Goal: Information Seeking & Learning: Find specific fact

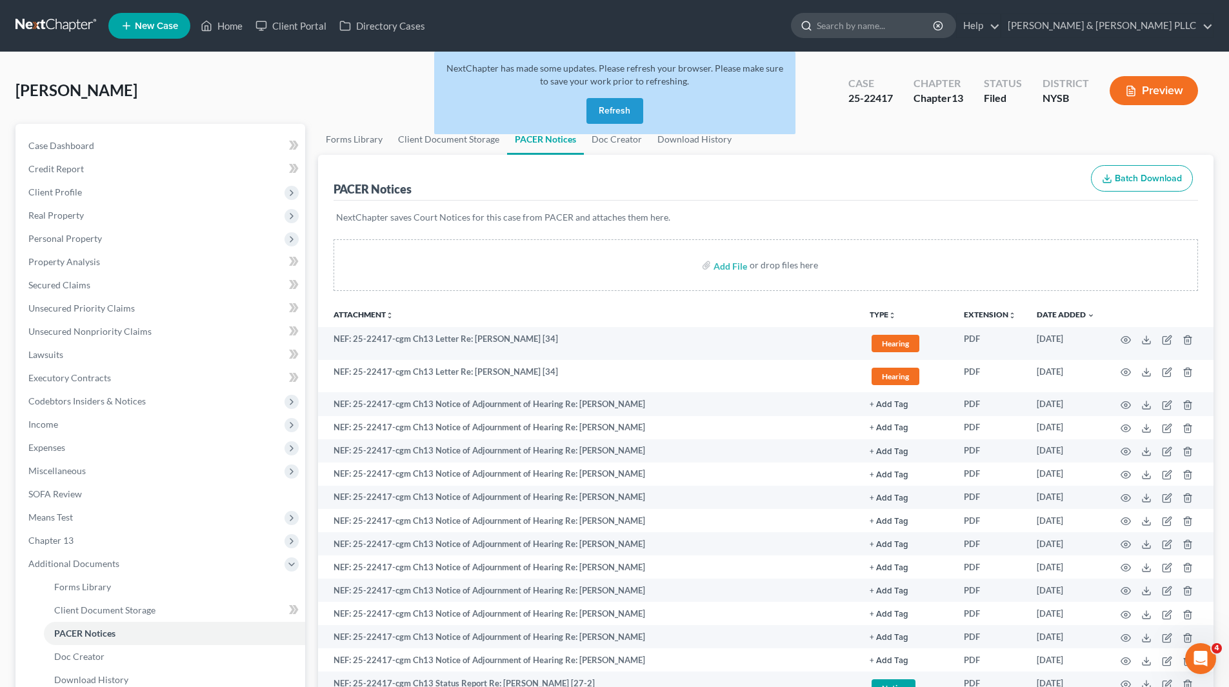
click at [893, 25] on input "search" at bounding box center [875, 26] width 118 height 24
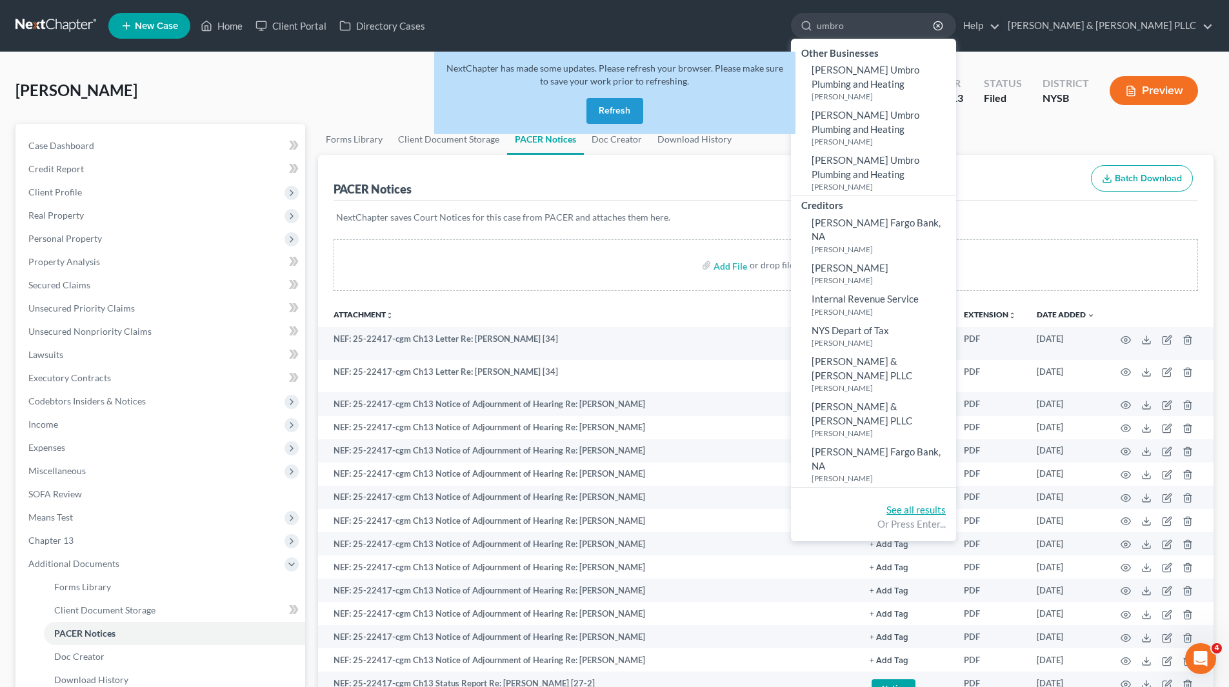
type input "umbro"
click at [945, 504] on link "See all results" at bounding box center [915, 510] width 59 height 12
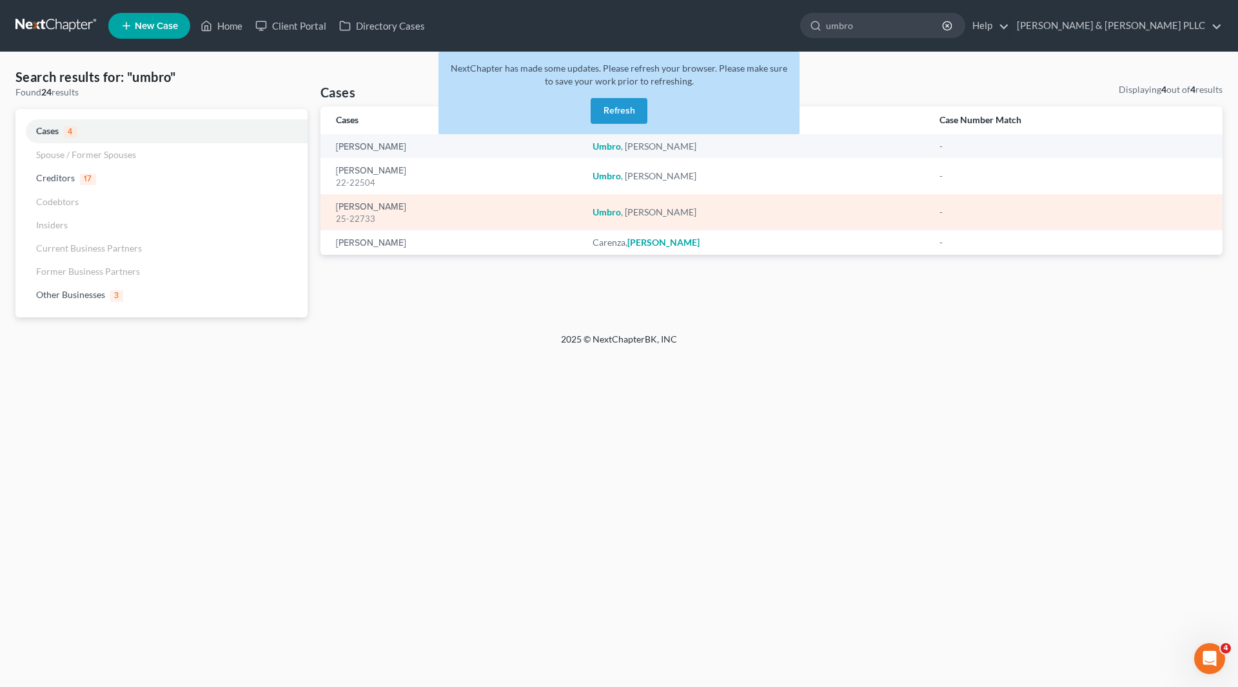
click at [372, 213] on div "25-22733" at bounding box center [454, 219] width 236 height 12
click at [621, 213] on em "Umbro" at bounding box center [607, 211] width 28 height 11
click at [486, 211] on div "Umbro, [PERSON_NAME] 25-22733" at bounding box center [454, 212] width 236 height 25
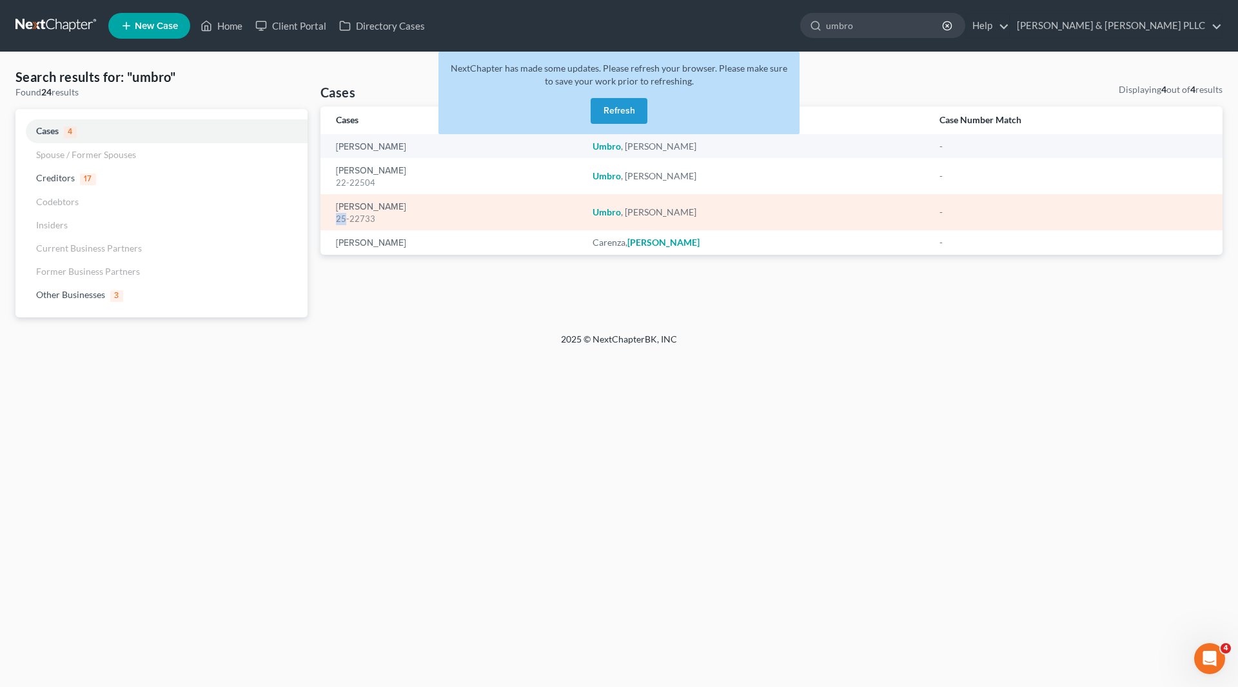
click at [486, 211] on div "Umbro, [PERSON_NAME] 25-22733" at bounding box center [454, 212] width 236 height 25
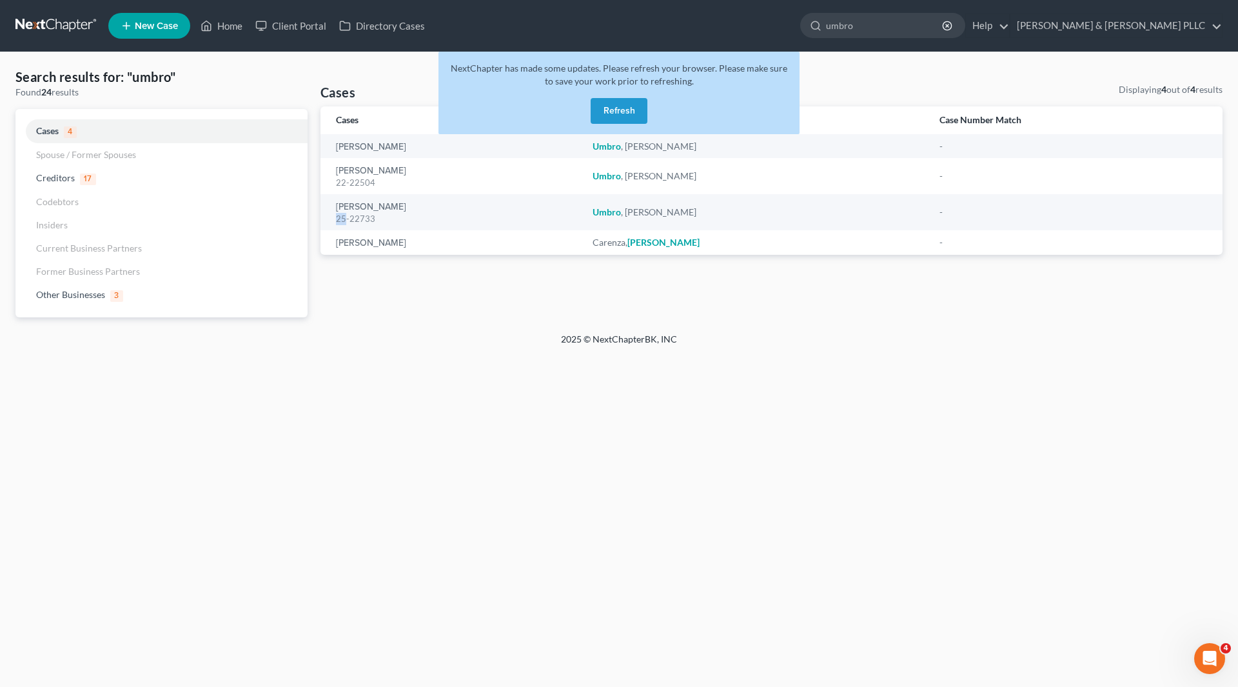
click at [635, 116] on button "Refresh" at bounding box center [619, 111] width 57 height 26
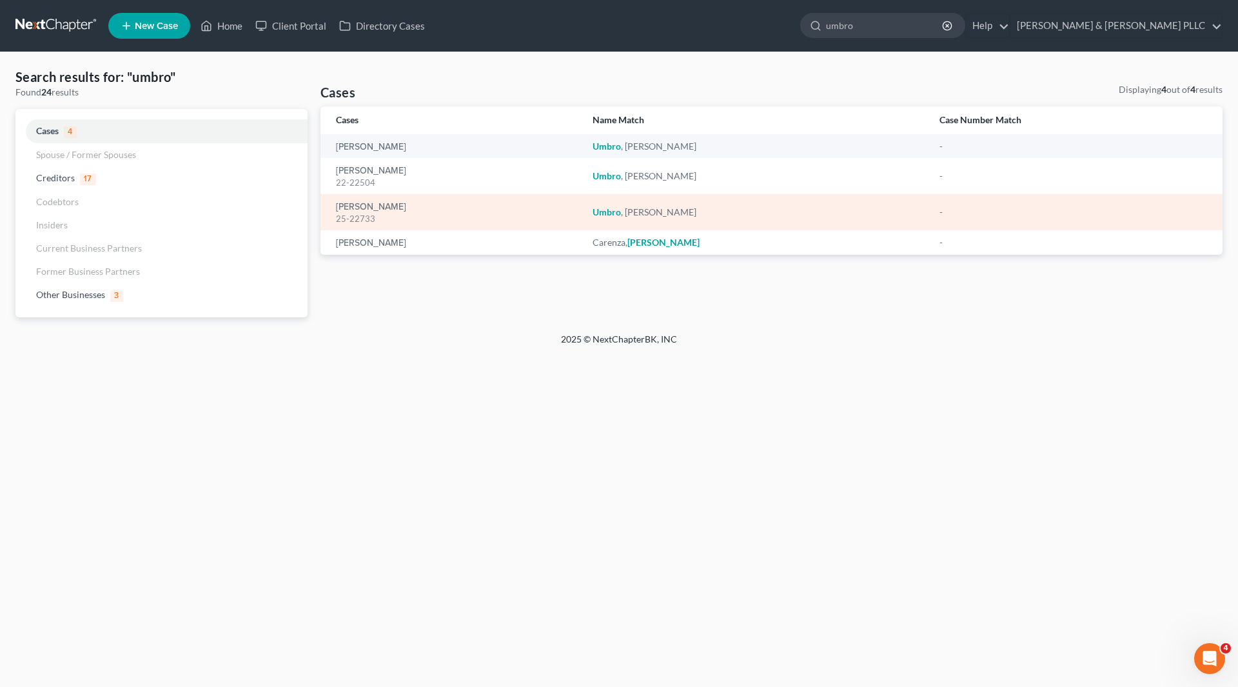
click at [385, 215] on div "25-22733" at bounding box center [454, 219] width 236 height 12
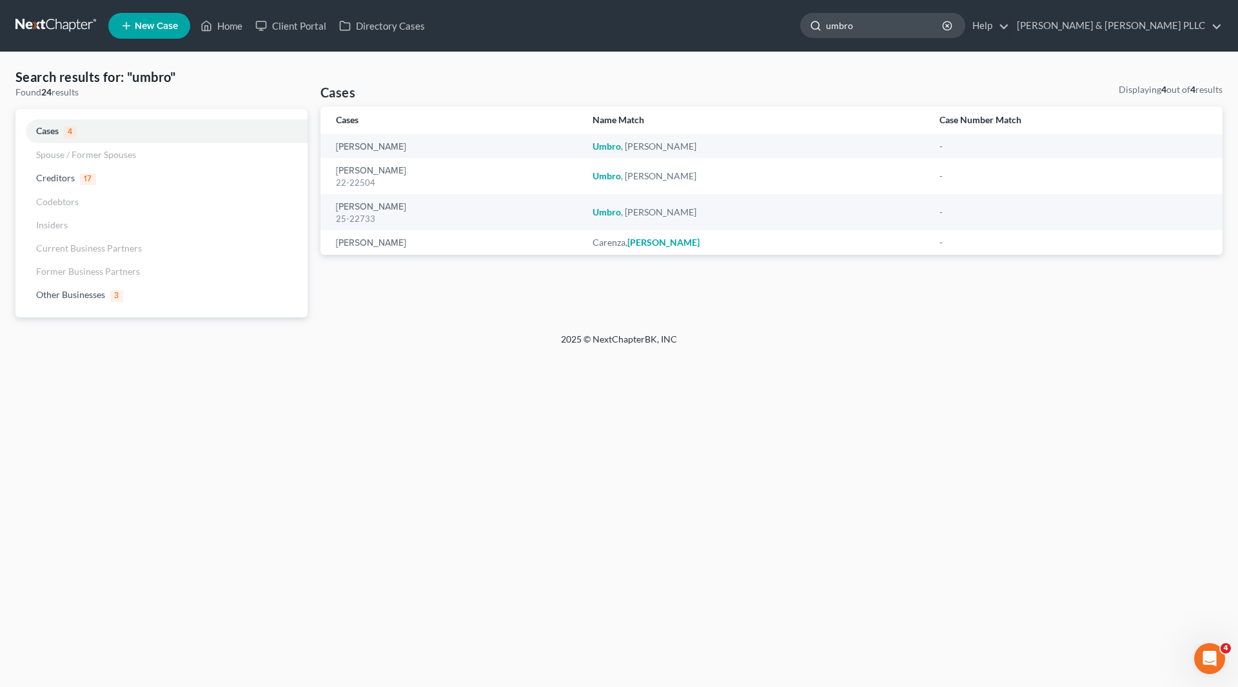
click at [908, 21] on input "umbro" at bounding box center [885, 26] width 118 height 24
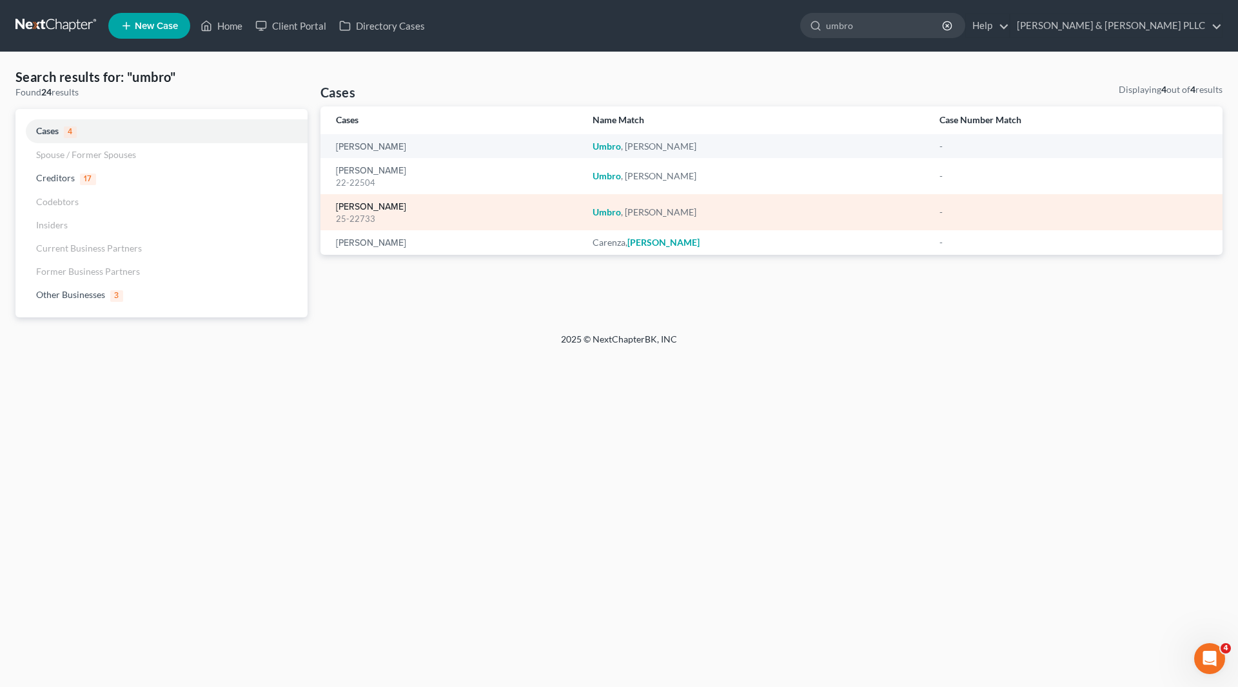
click at [343, 206] on link "Umbro, Frank" at bounding box center [371, 206] width 70 height 9
click at [343, 206] on link "[PERSON_NAME]" at bounding box center [371, 206] width 70 height 9
select select "6"
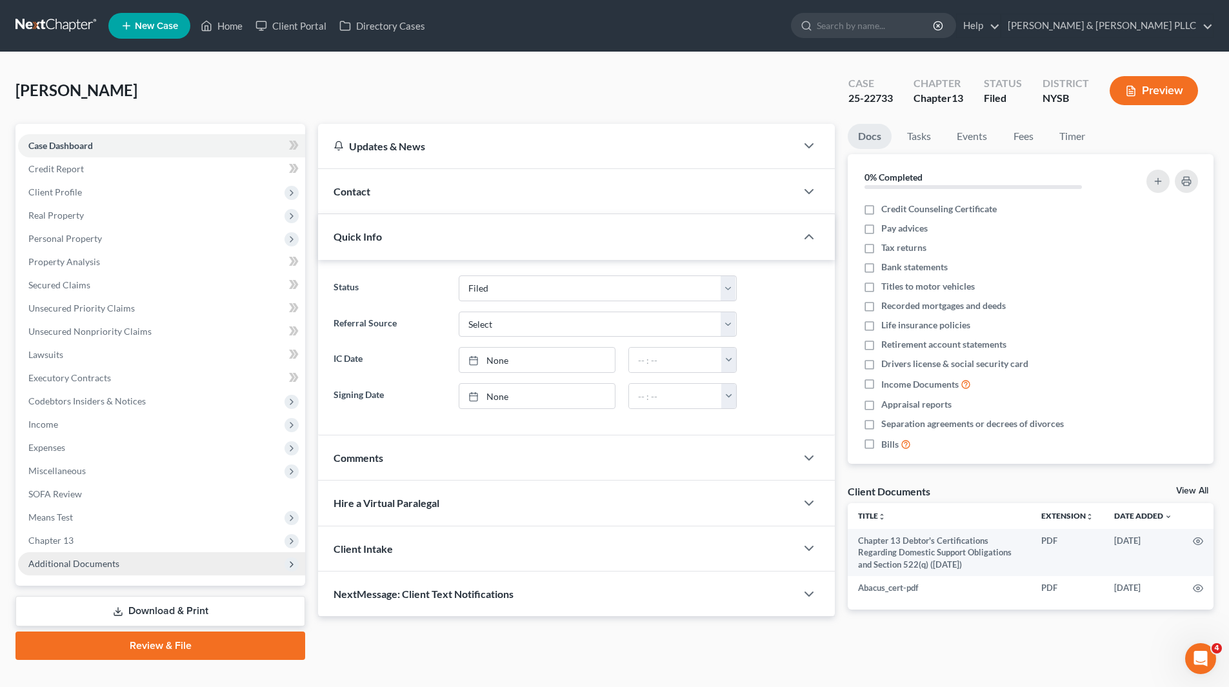
click at [77, 562] on span "Additional Documents" at bounding box center [73, 563] width 91 height 11
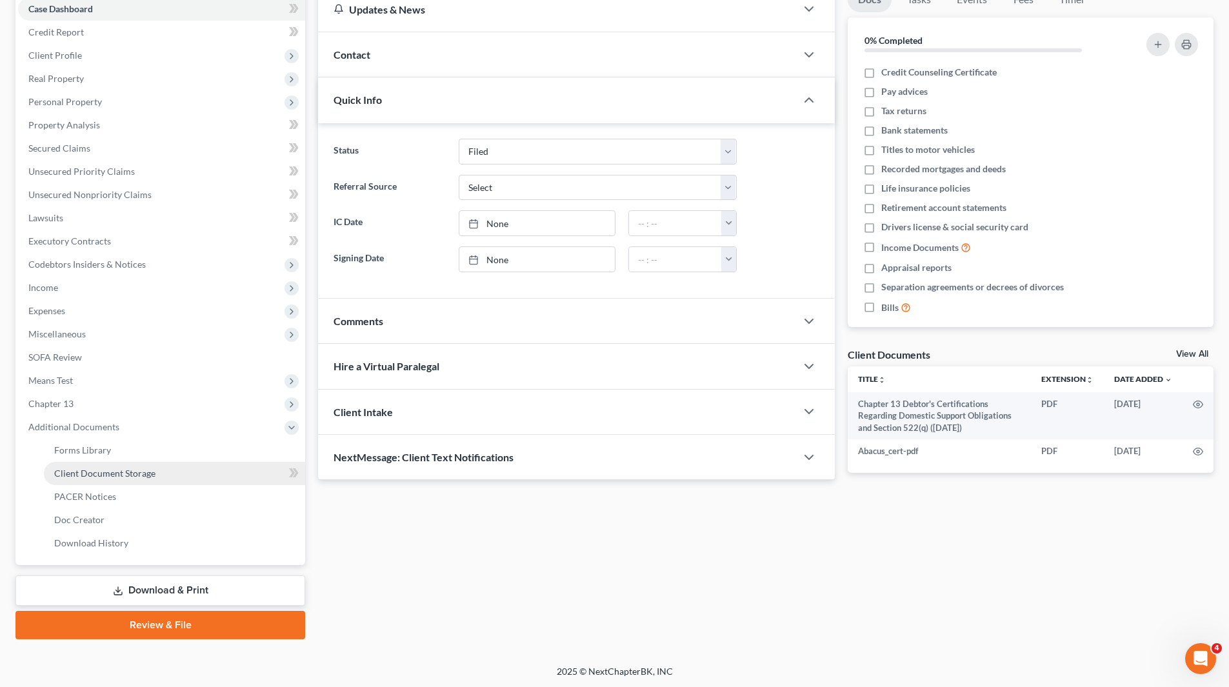
scroll to position [138, 0]
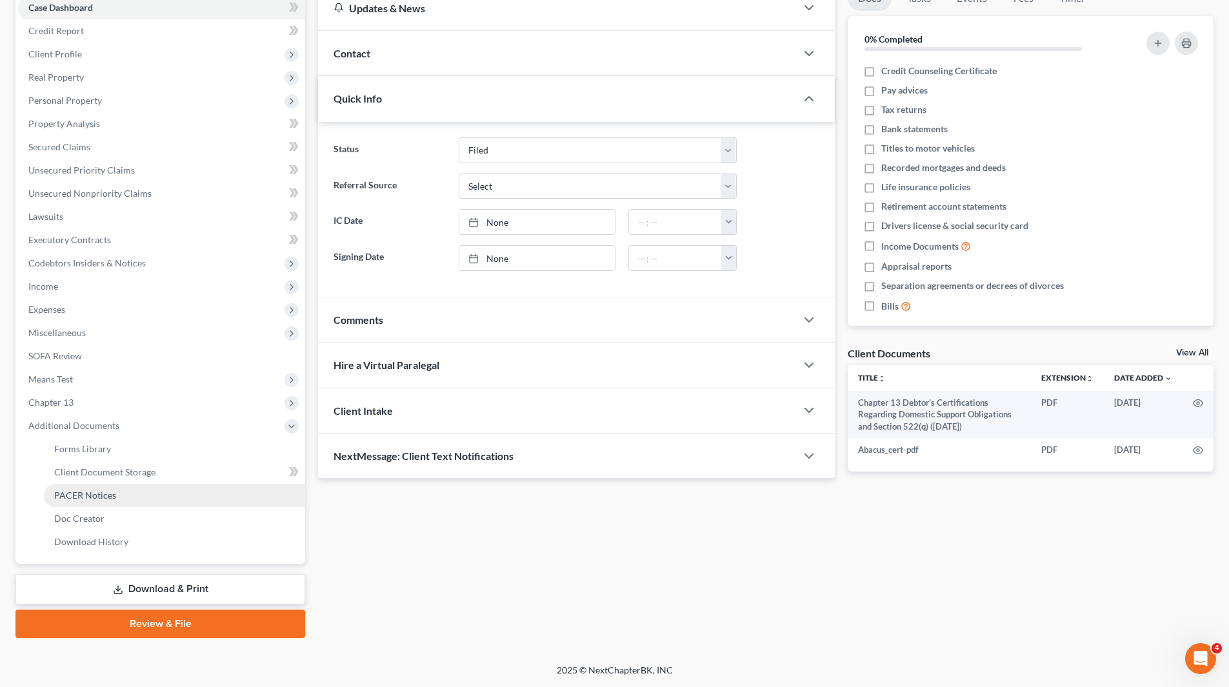
click at [97, 492] on span "PACER Notices" at bounding box center [85, 494] width 62 height 11
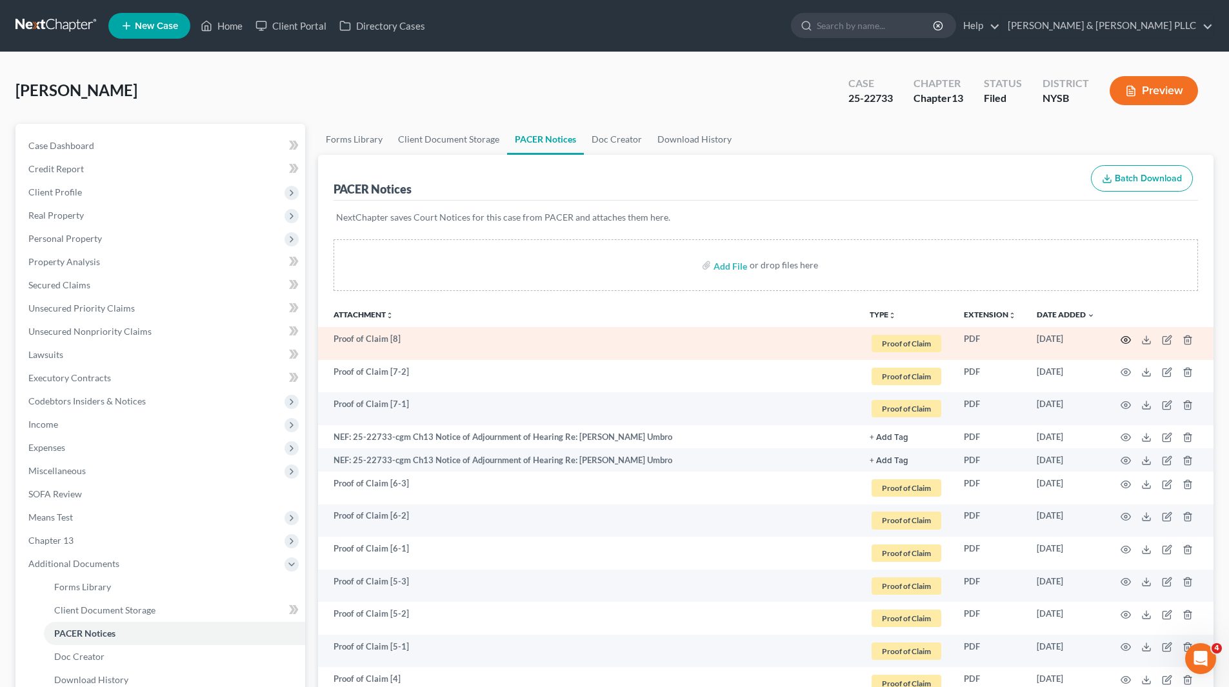
click at [1127, 337] on icon "button" at bounding box center [1126, 339] width 10 height 7
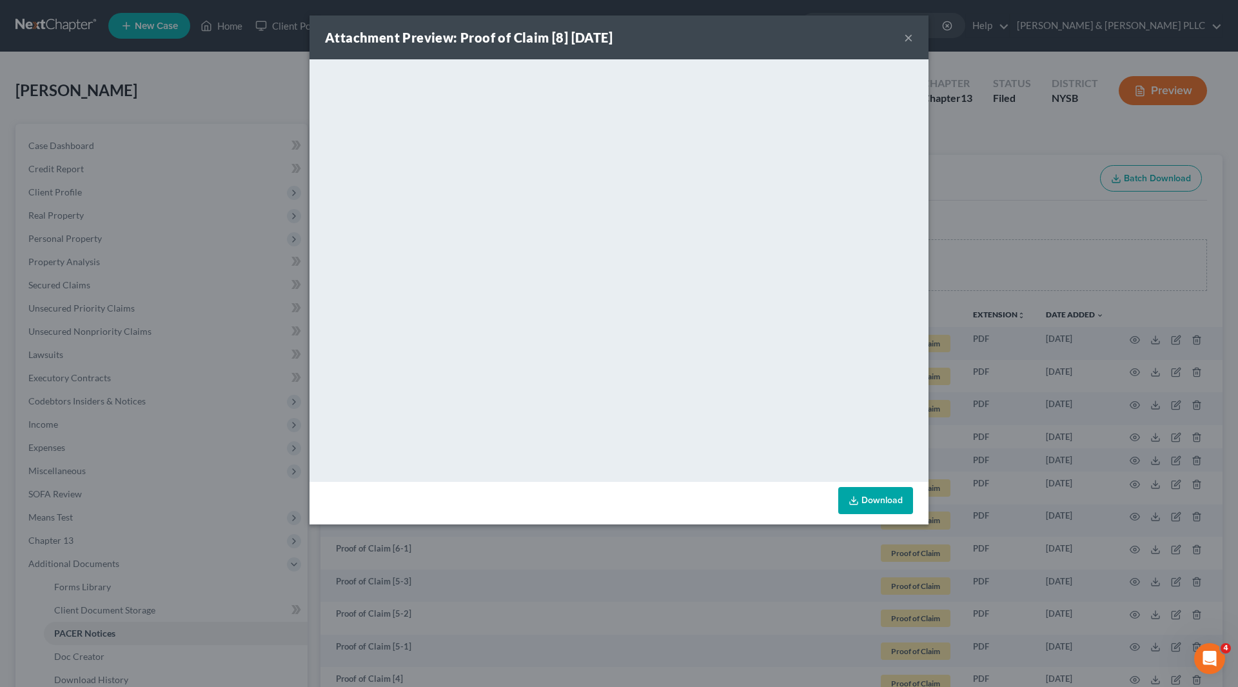
click at [906, 37] on button "×" at bounding box center [908, 37] width 9 height 15
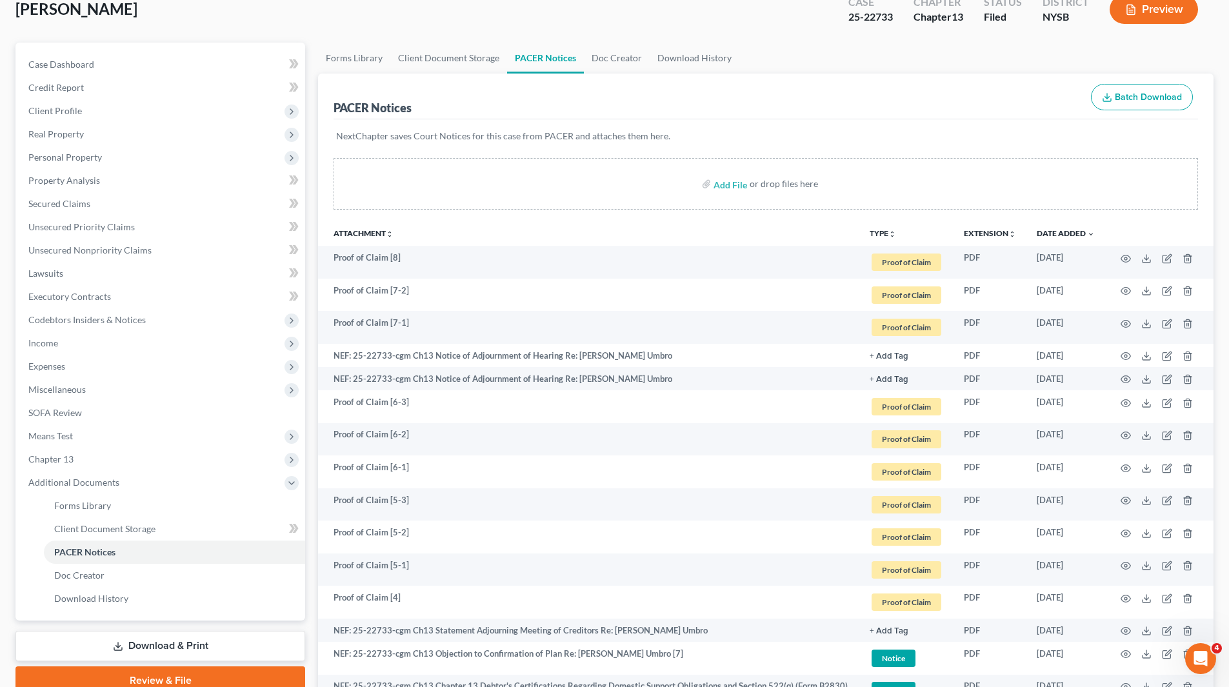
scroll to position [193, 0]
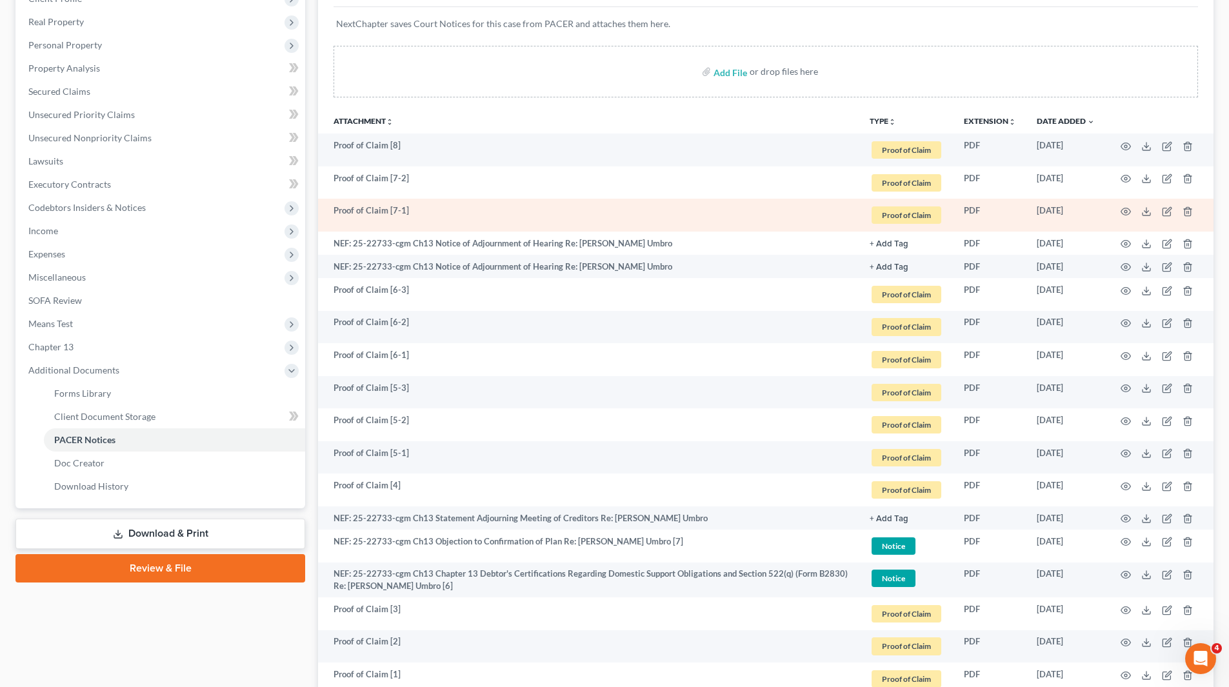
click at [1118, 209] on td at bounding box center [1159, 215] width 108 height 33
click at [1124, 210] on icon "button" at bounding box center [1125, 211] width 10 height 10
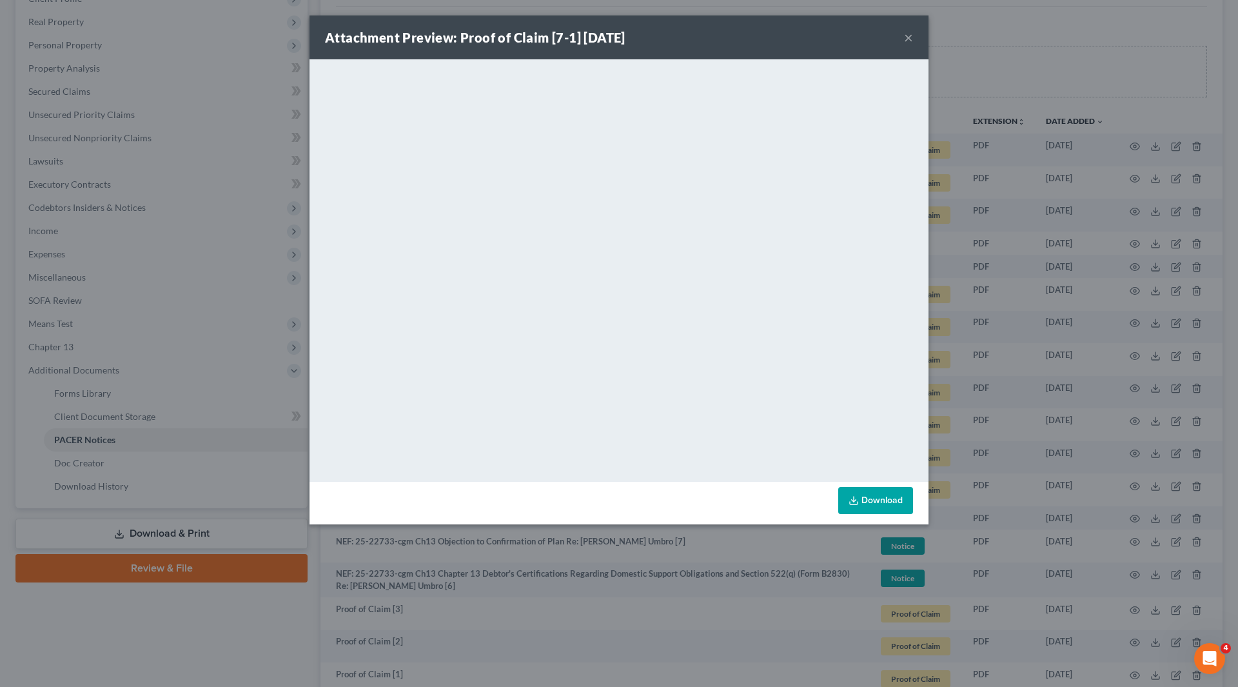
click at [907, 33] on button "×" at bounding box center [908, 37] width 9 height 15
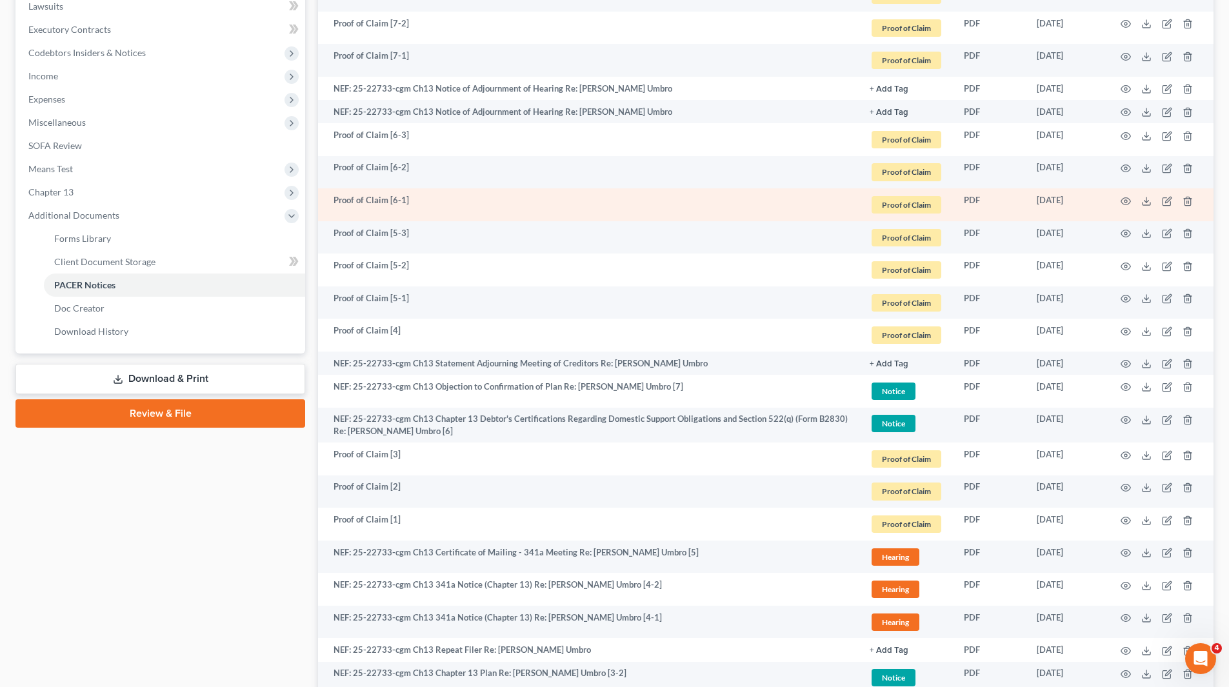
scroll to position [554, 0]
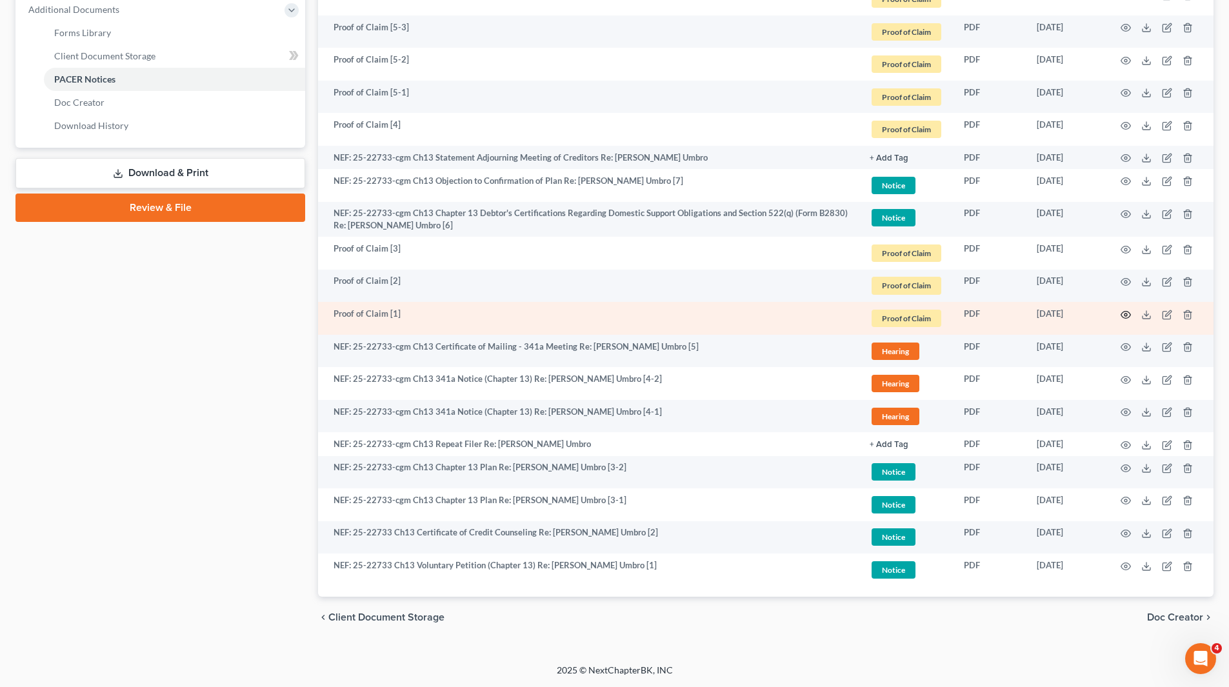
click at [1123, 314] on icon "button" at bounding box center [1125, 315] width 10 height 10
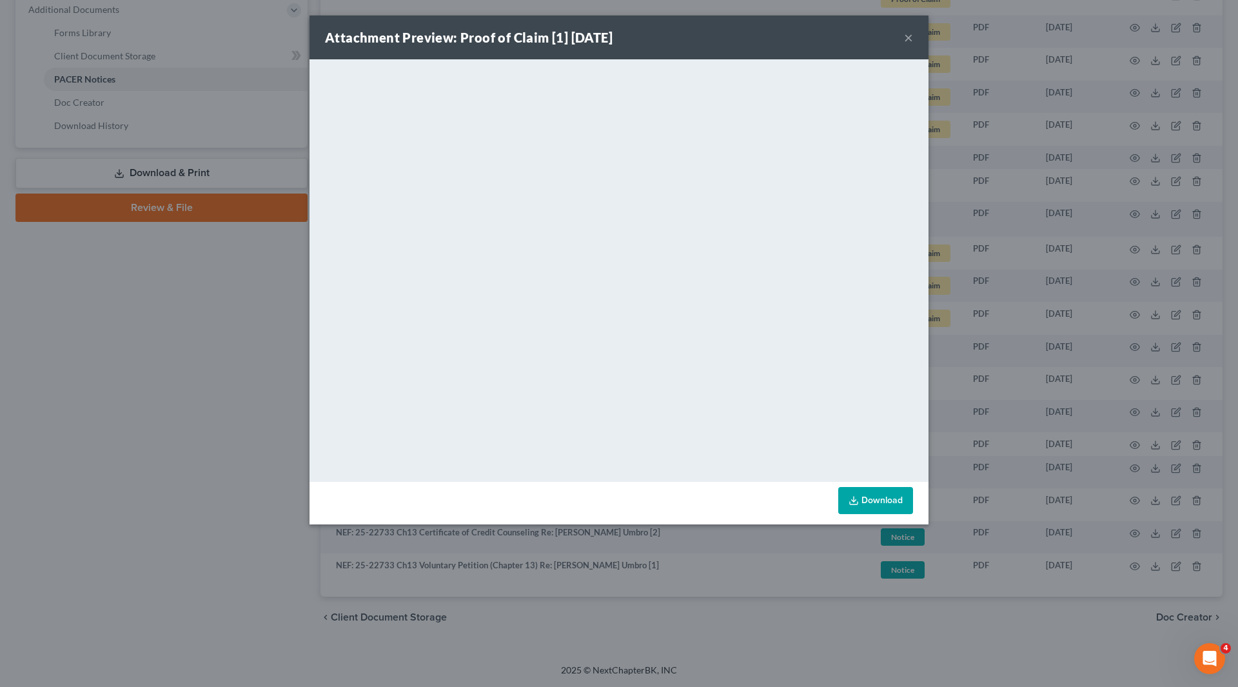
click at [908, 39] on button "×" at bounding box center [908, 37] width 9 height 15
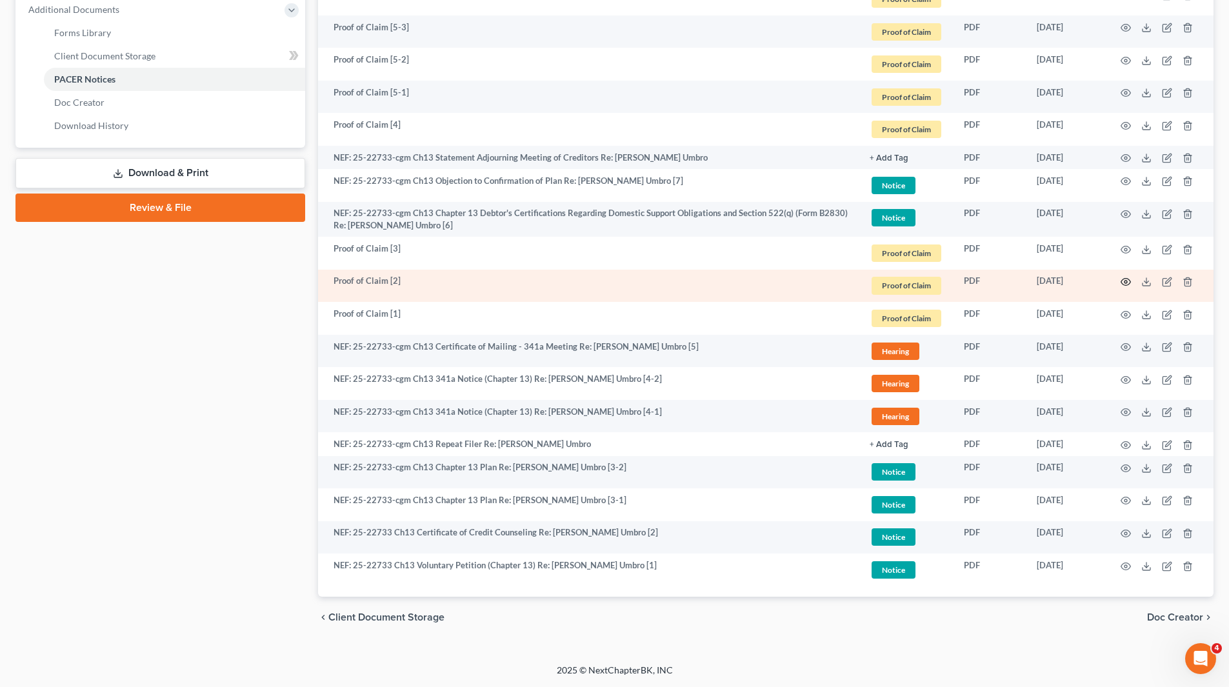
click at [1129, 281] on icon "button" at bounding box center [1126, 282] width 10 height 7
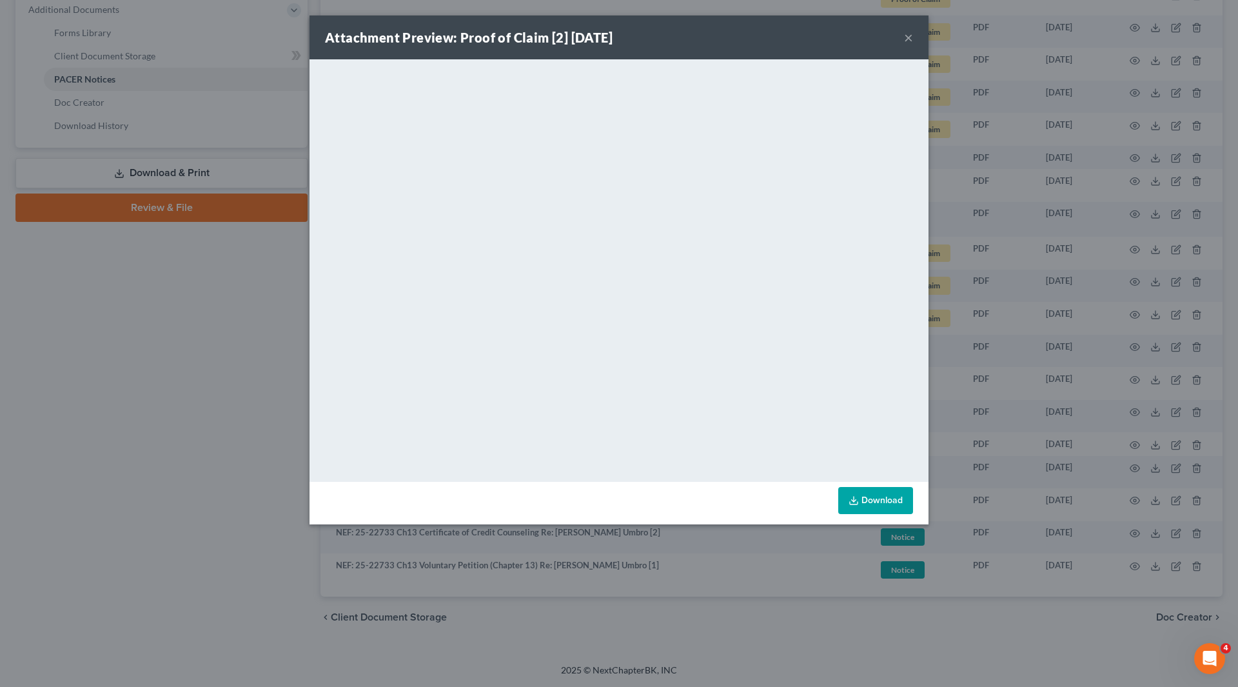
click at [907, 37] on button "×" at bounding box center [908, 37] width 9 height 15
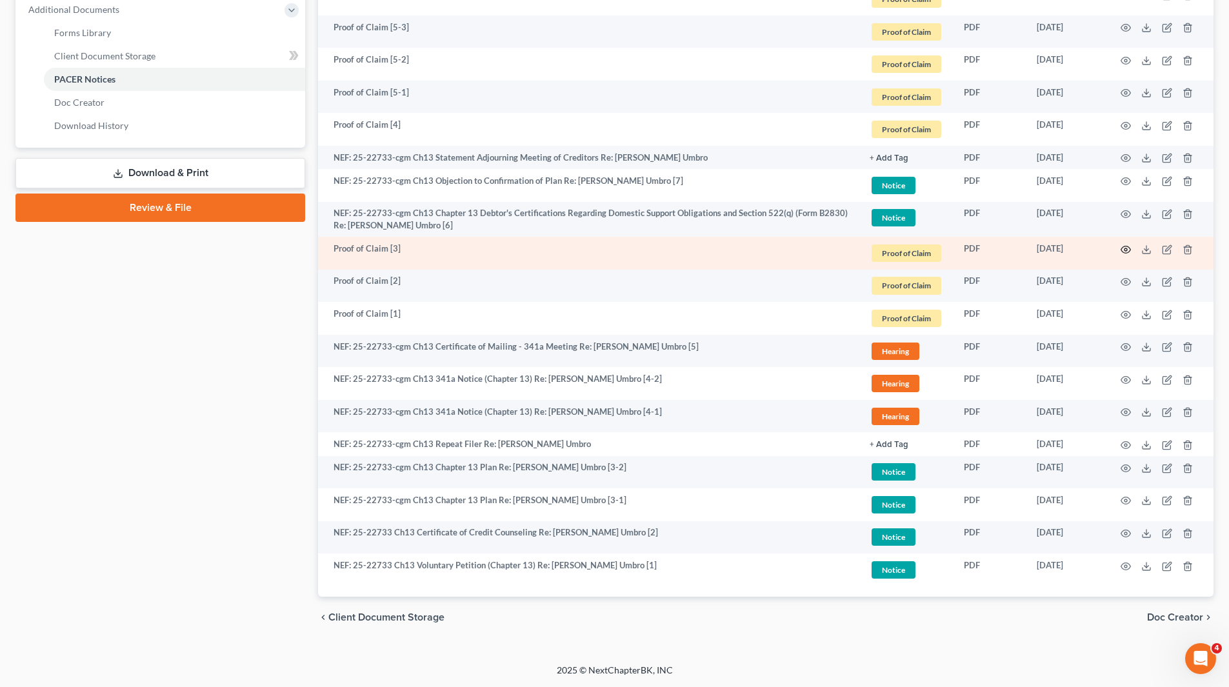
click at [1124, 247] on icon "button" at bounding box center [1125, 249] width 10 height 10
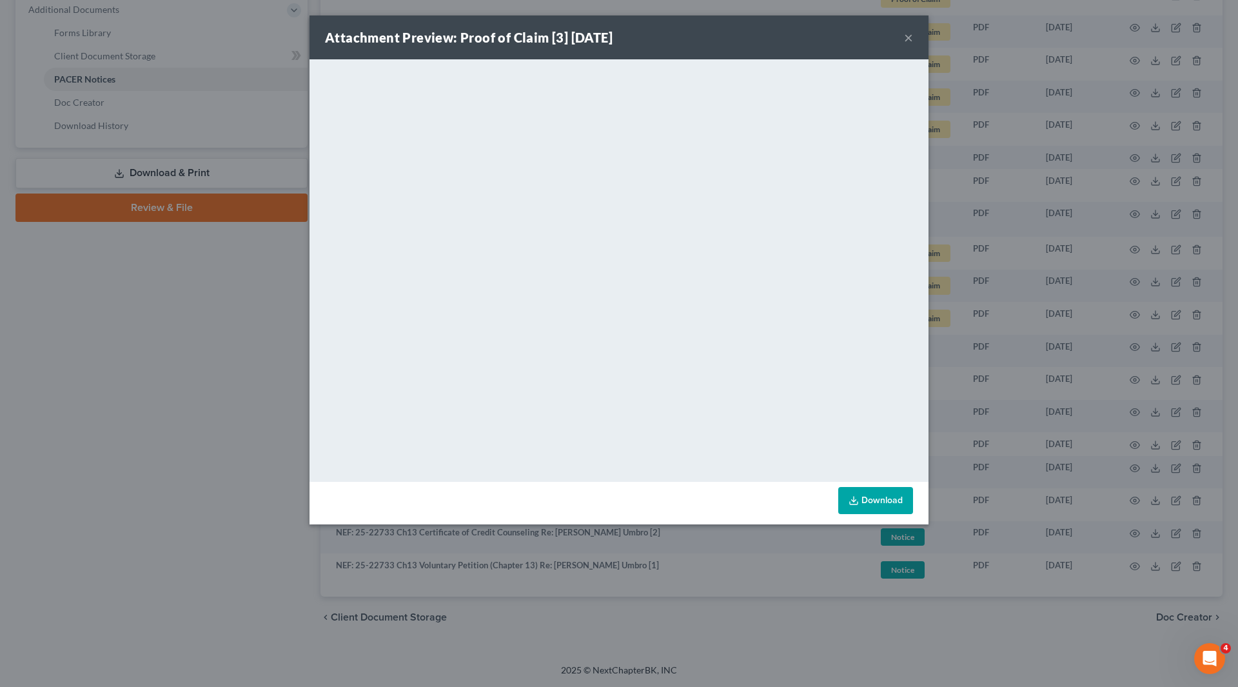
click at [908, 36] on button "×" at bounding box center [908, 37] width 9 height 15
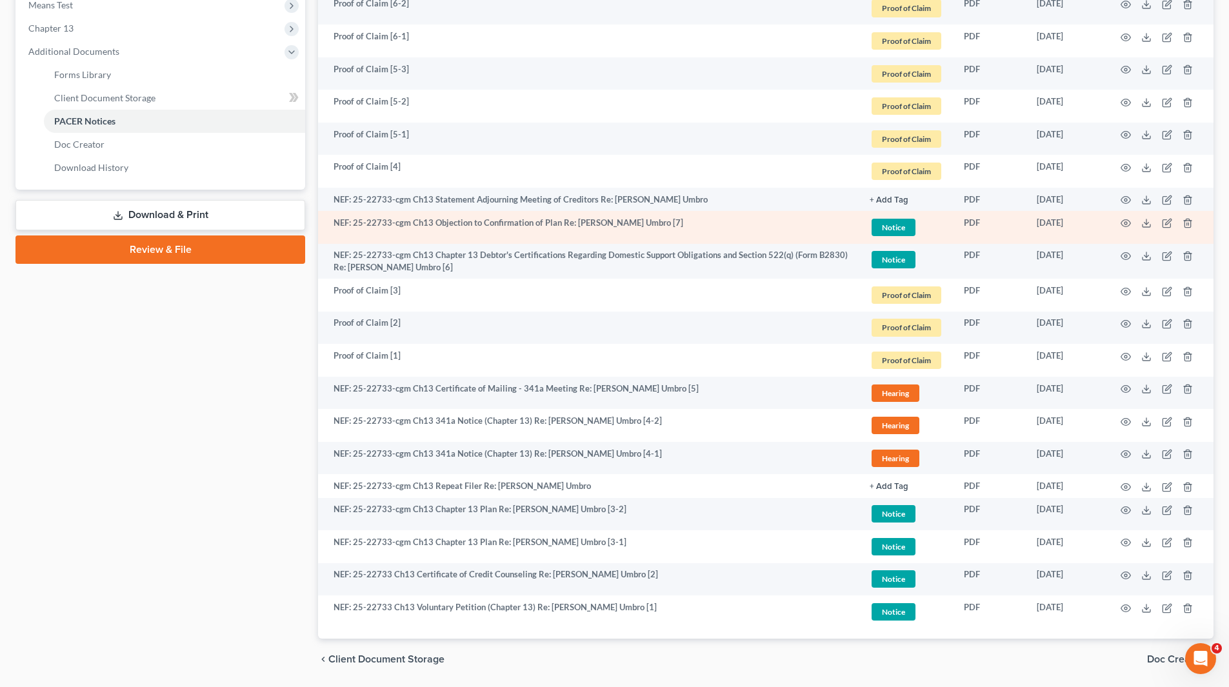
scroll to position [489, 0]
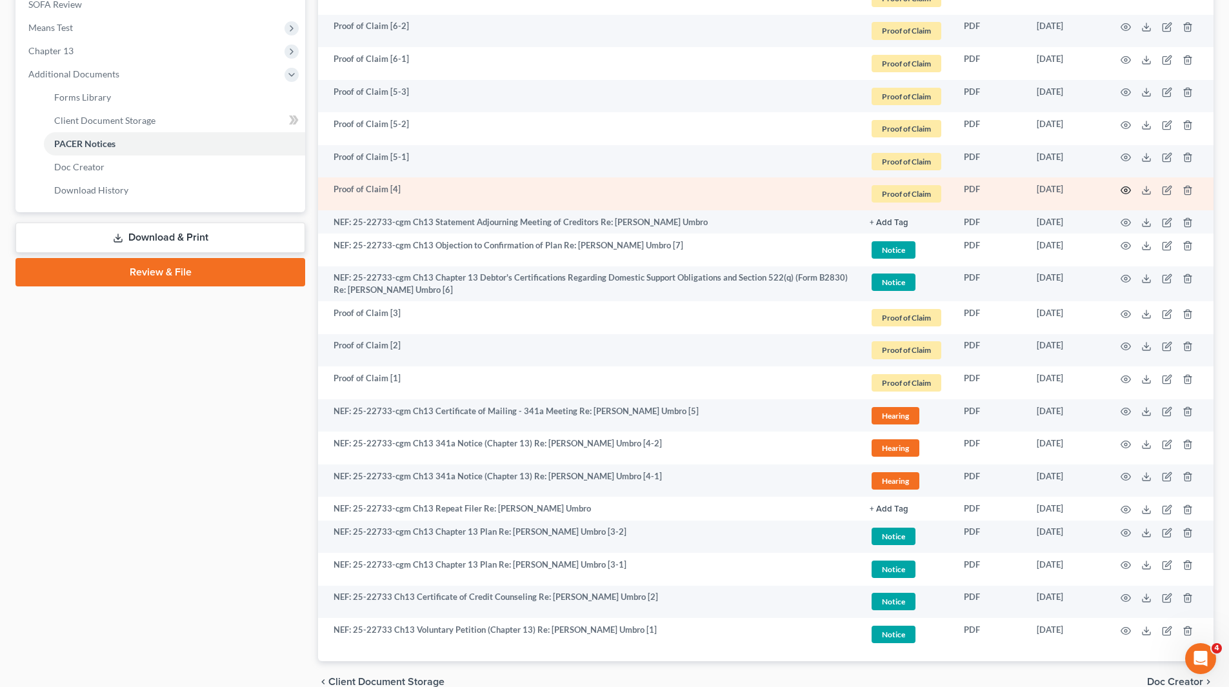
click at [1127, 188] on icon "button" at bounding box center [1125, 190] width 10 height 10
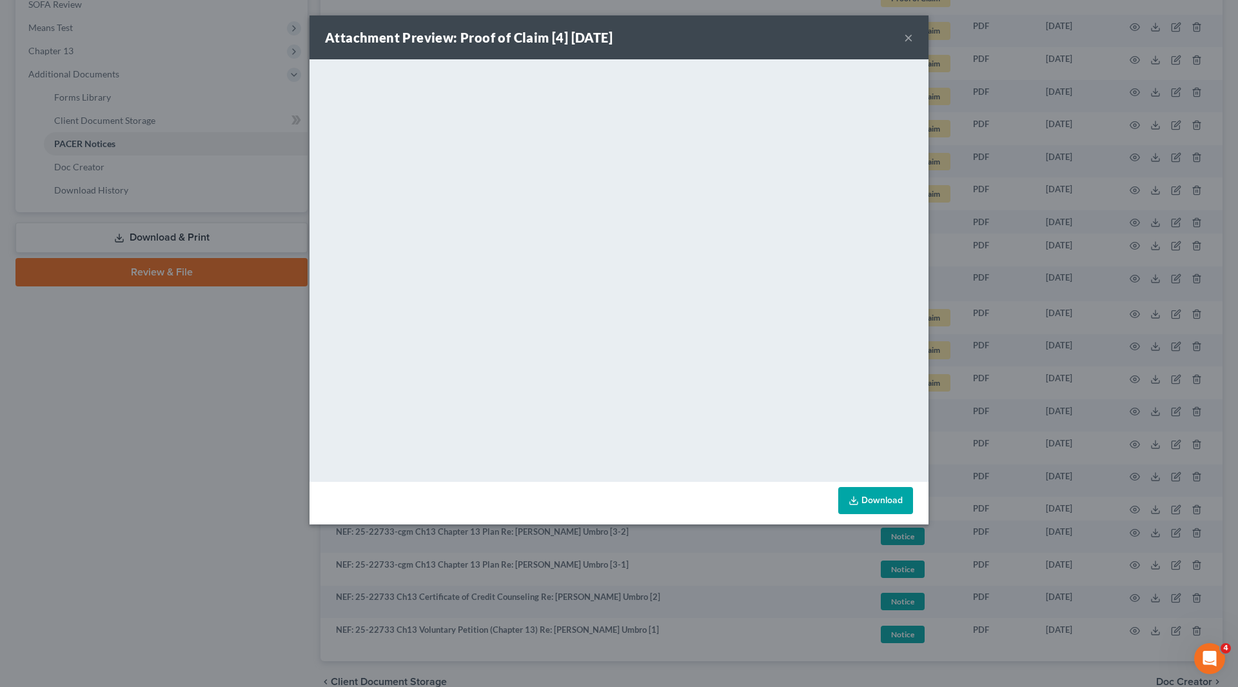
click at [905, 39] on button "×" at bounding box center [908, 37] width 9 height 15
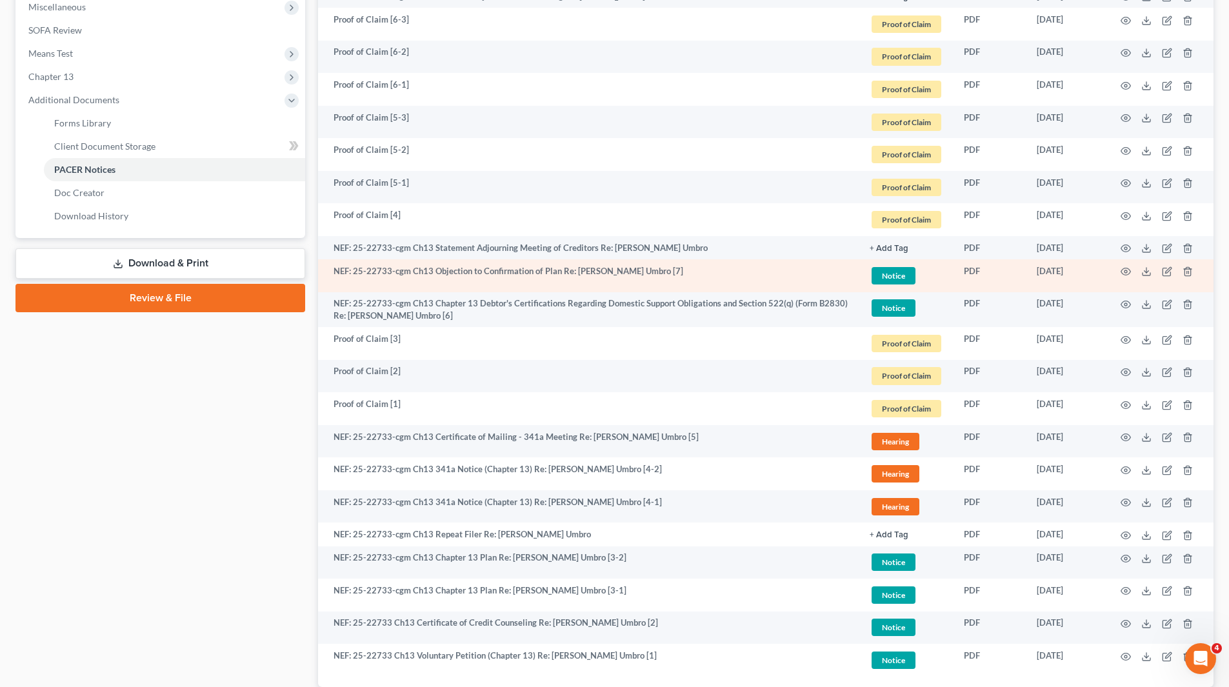
scroll to position [425, 0]
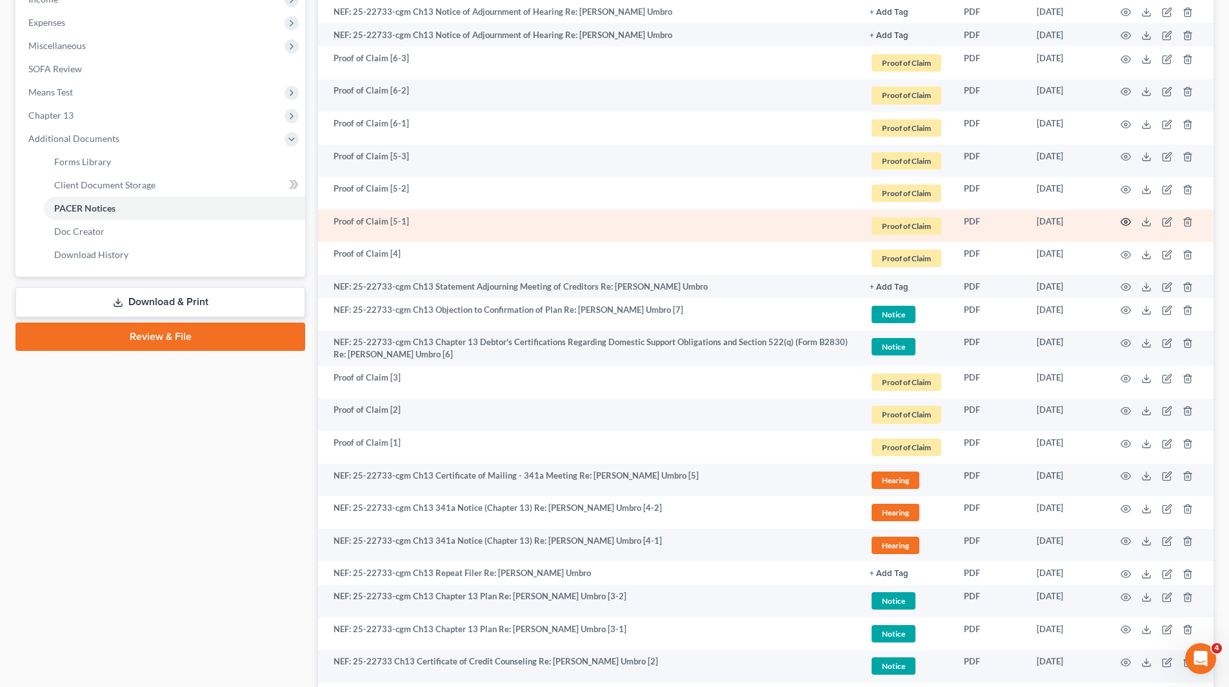
click at [1129, 221] on icon "button" at bounding box center [1125, 222] width 10 height 10
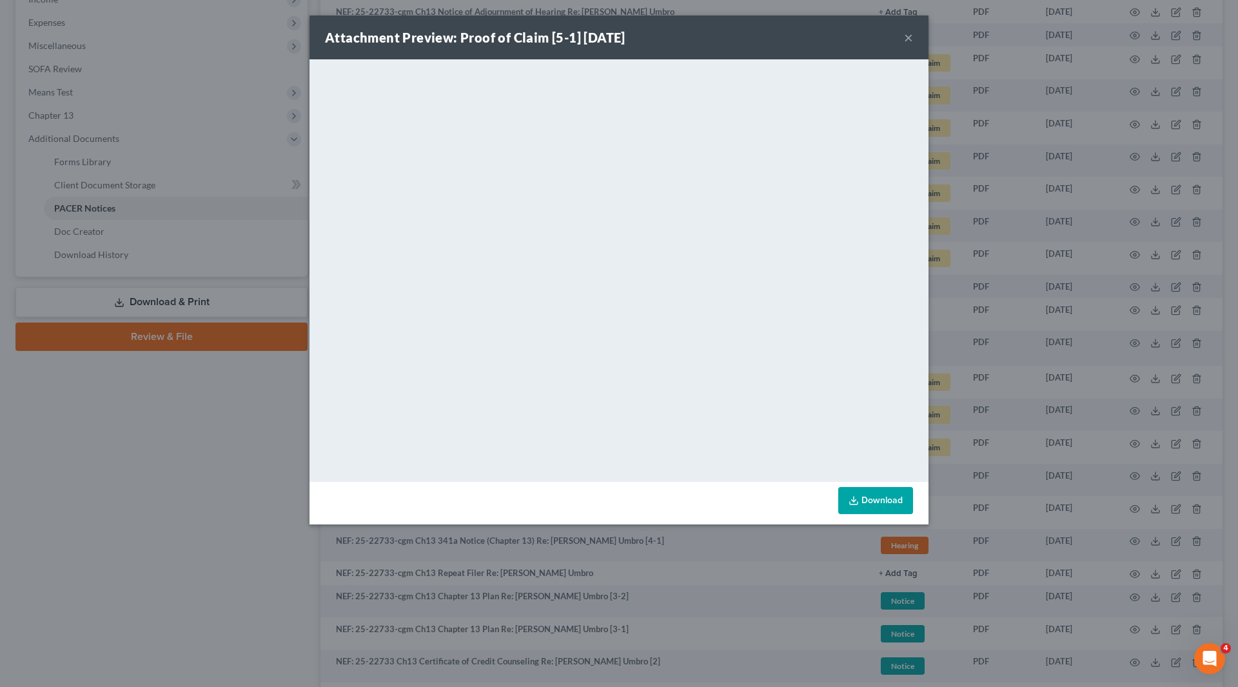
click at [908, 35] on button "×" at bounding box center [908, 37] width 9 height 15
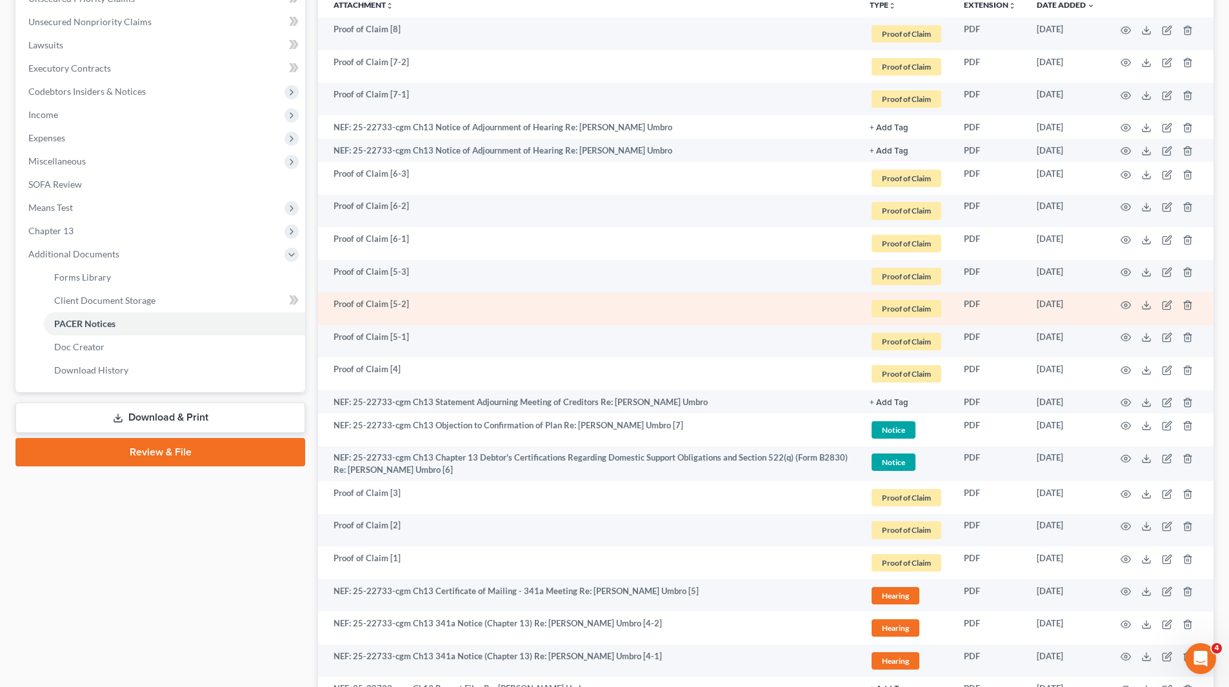
scroll to position [296, 0]
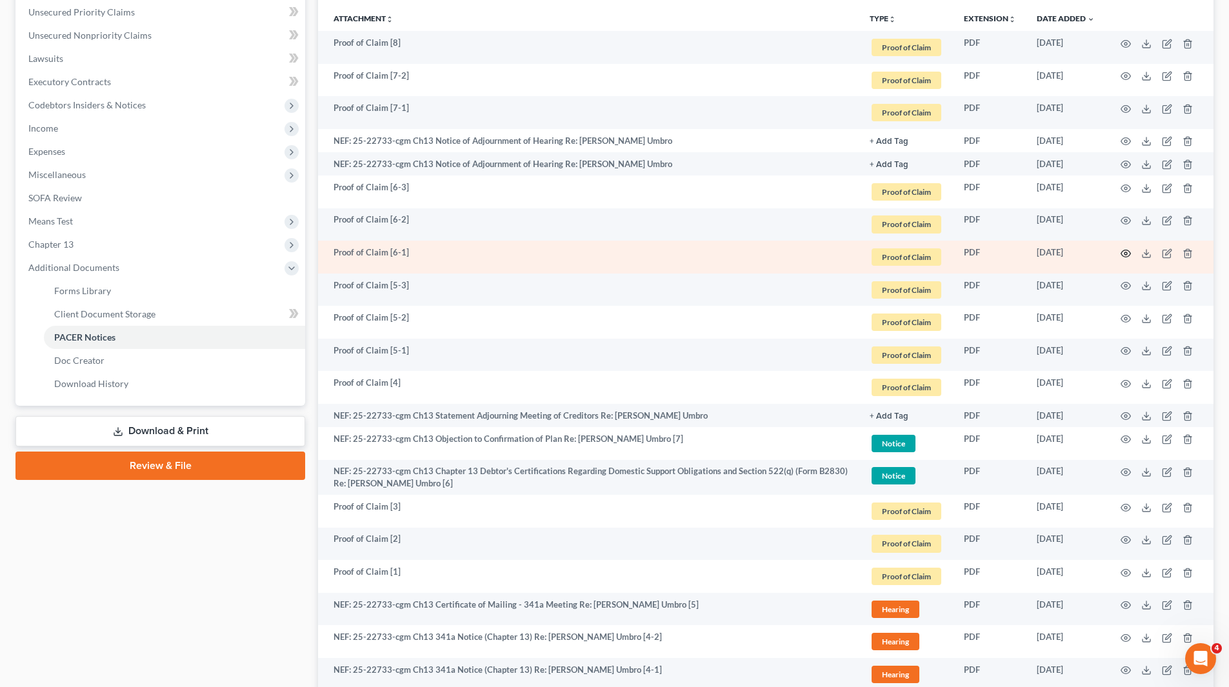
click at [1127, 250] on icon "button" at bounding box center [1126, 253] width 10 height 7
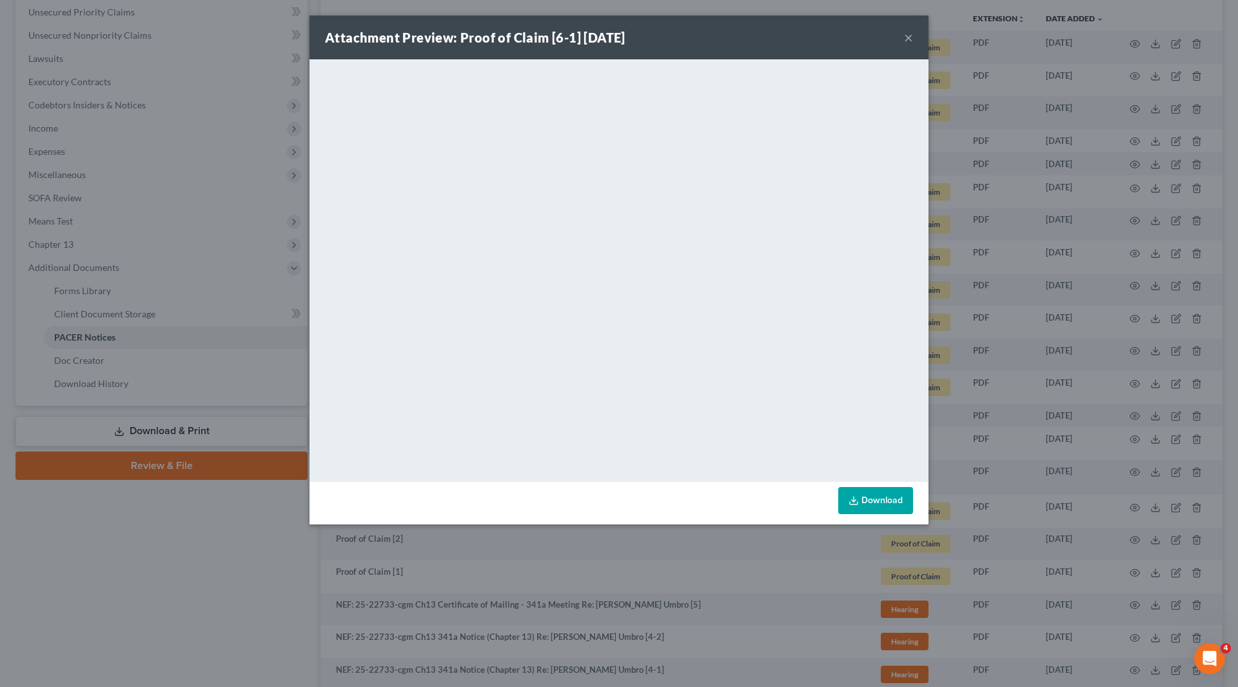
click at [909, 35] on button "×" at bounding box center [908, 37] width 9 height 15
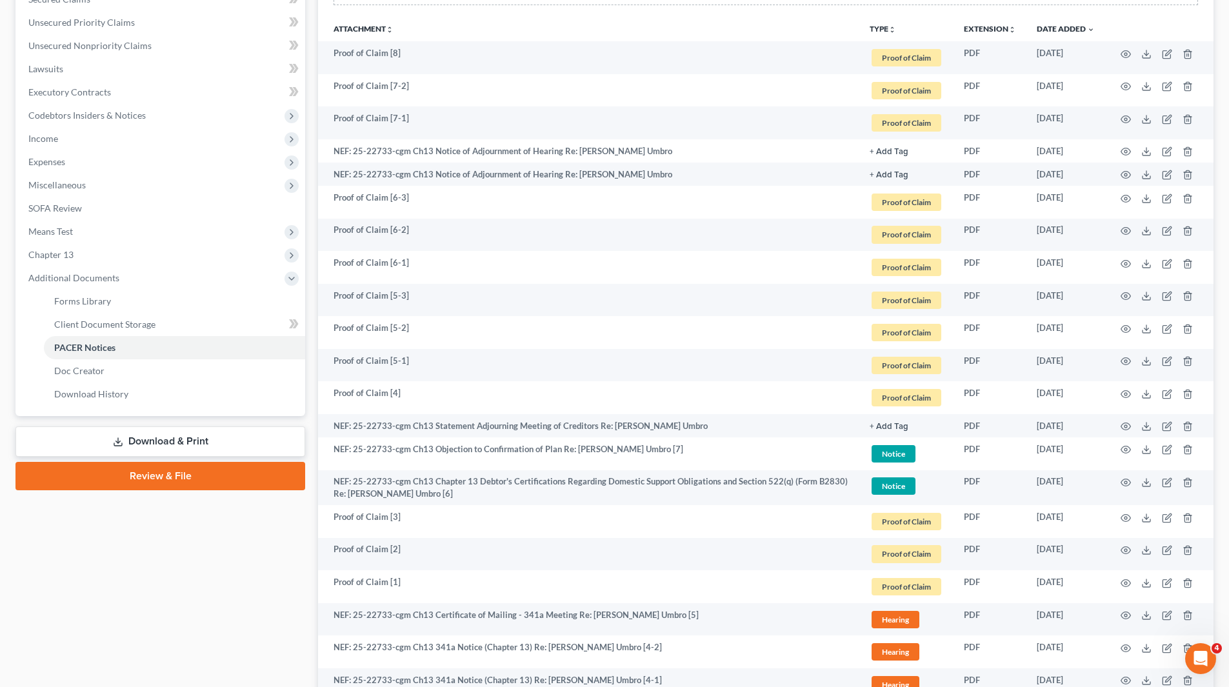
scroll to position [0, 0]
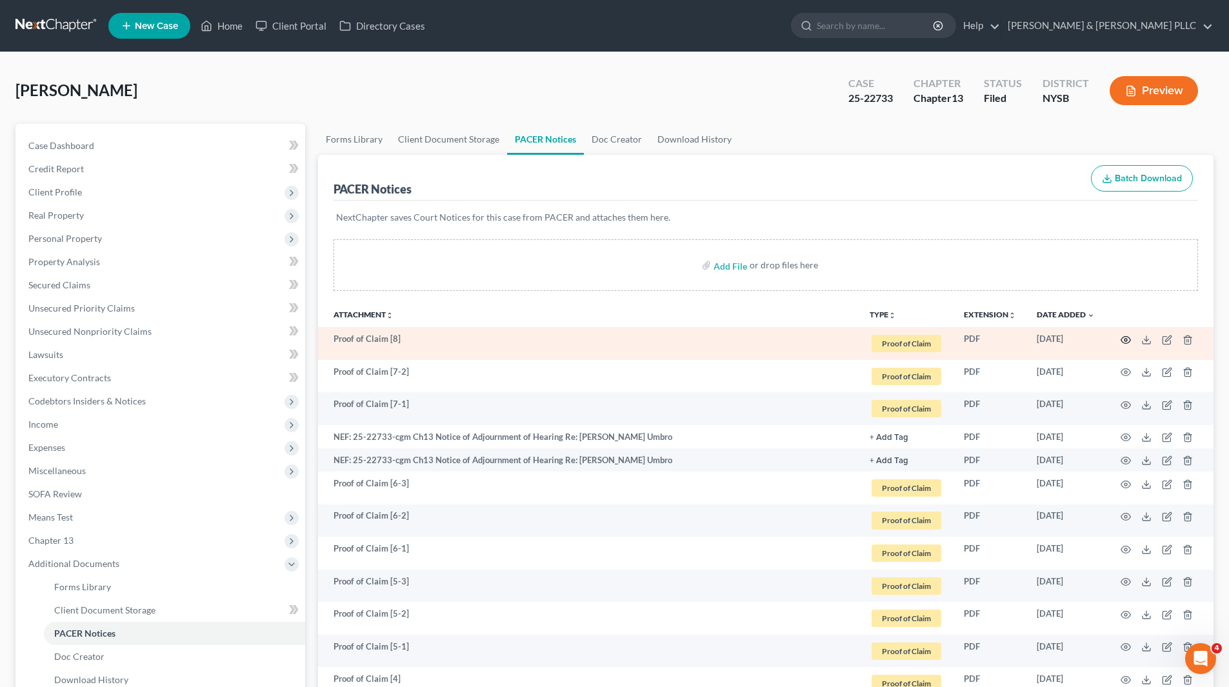
click at [1125, 338] on icon "button" at bounding box center [1125, 340] width 10 height 10
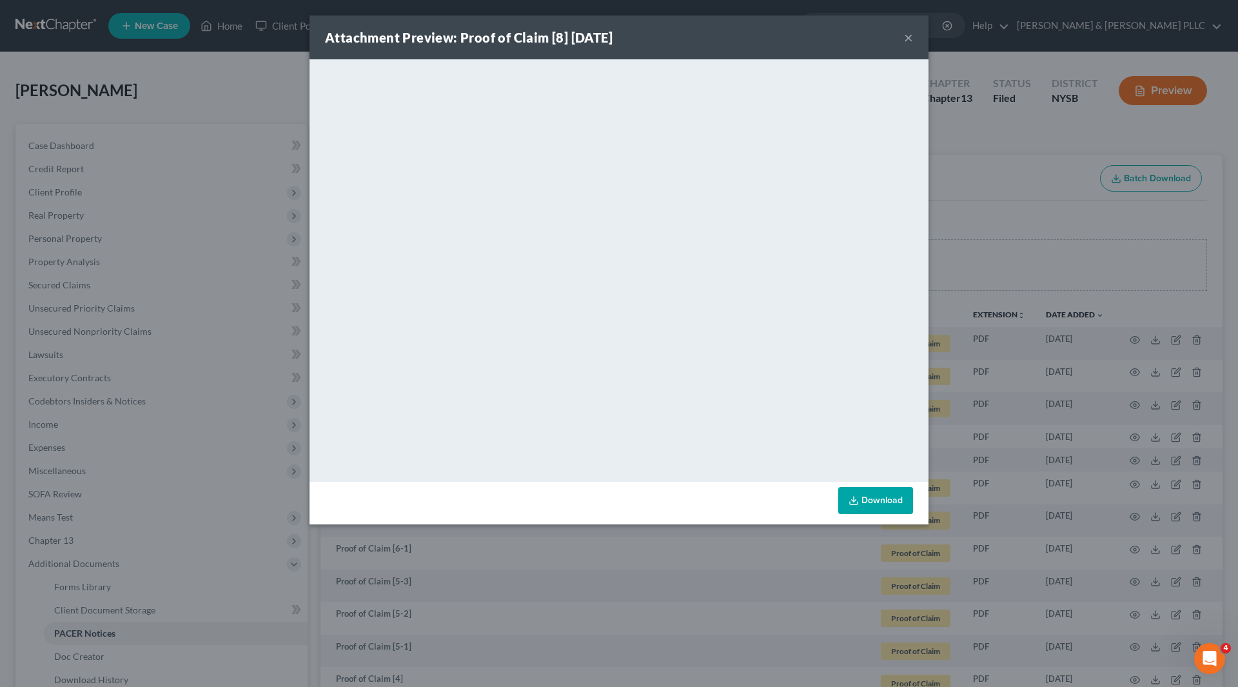
click at [908, 37] on button "×" at bounding box center [908, 37] width 9 height 15
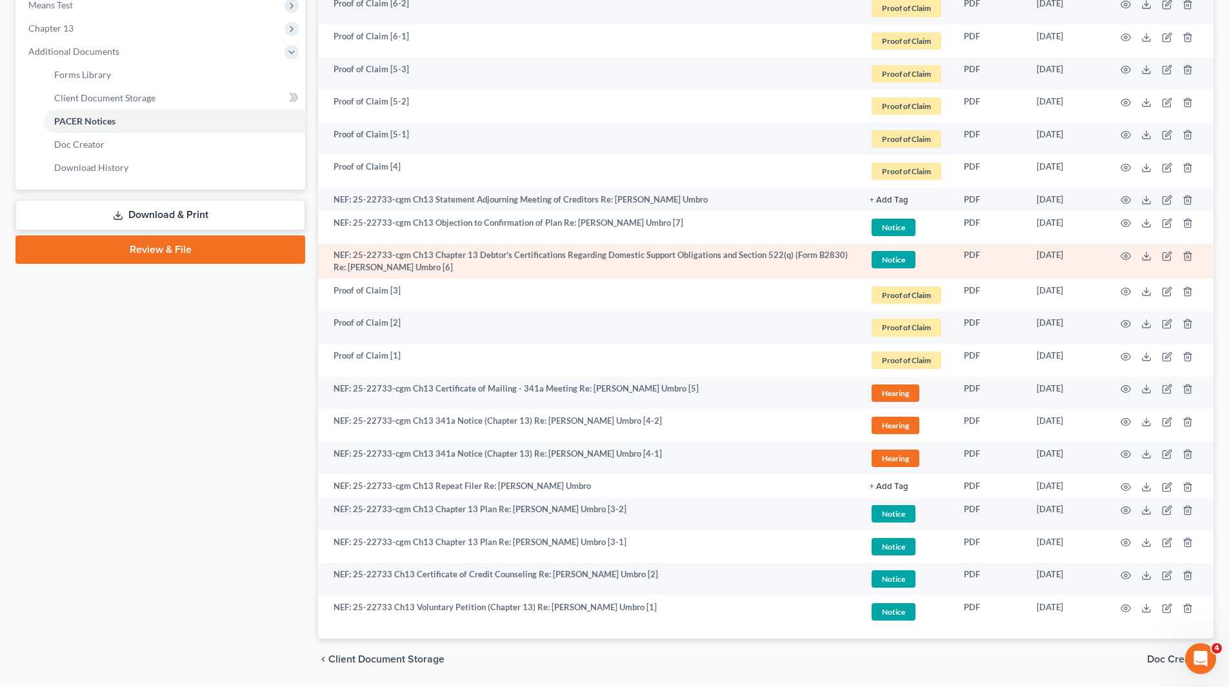
scroll to position [489, 0]
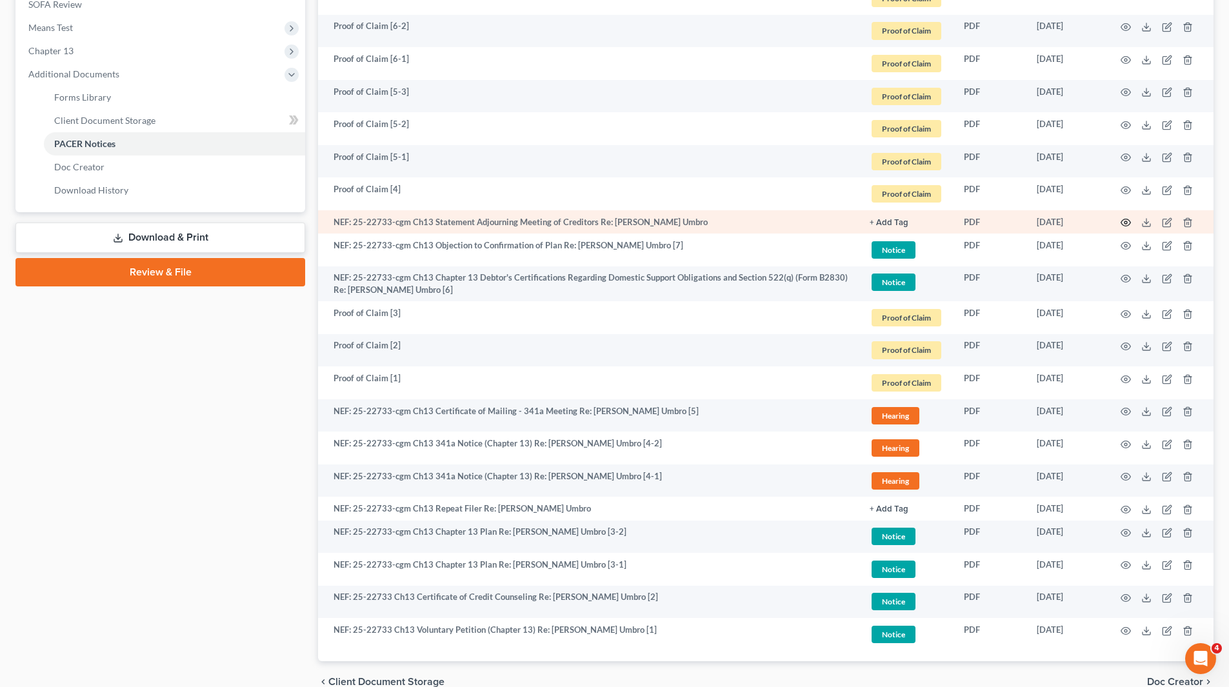
click at [1125, 222] on icon "button" at bounding box center [1125, 222] width 10 height 10
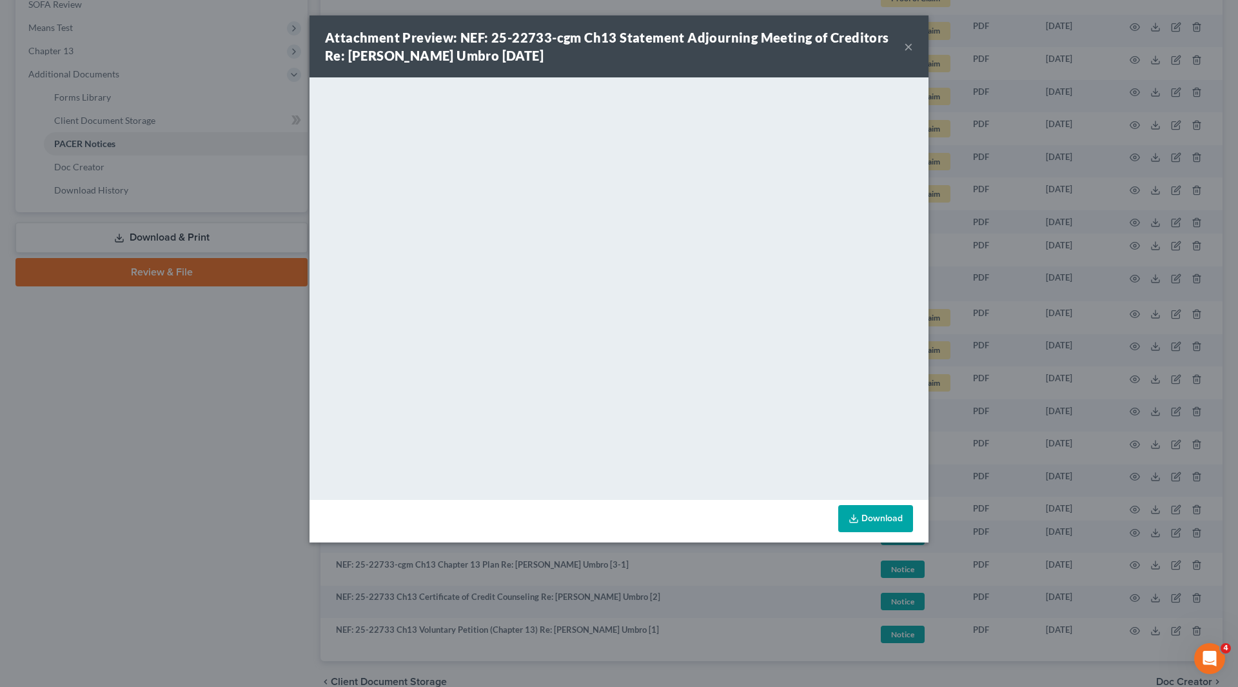
click at [908, 41] on button "×" at bounding box center [908, 46] width 9 height 15
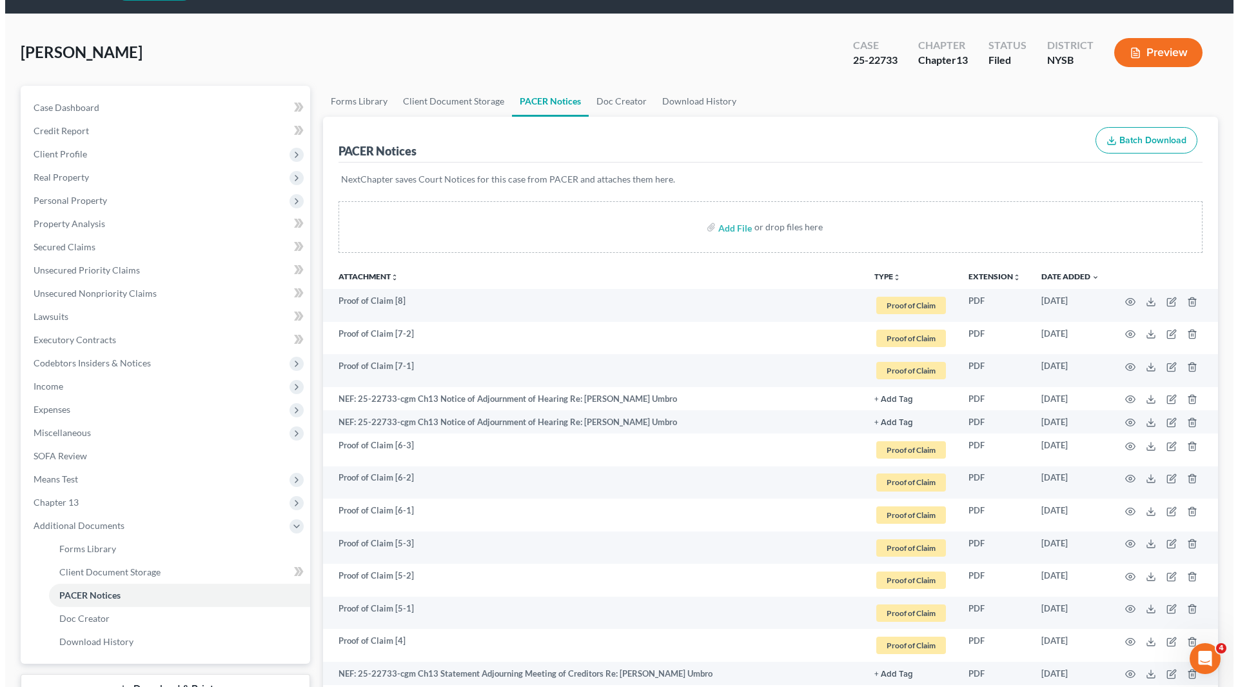
scroll to position [554, 0]
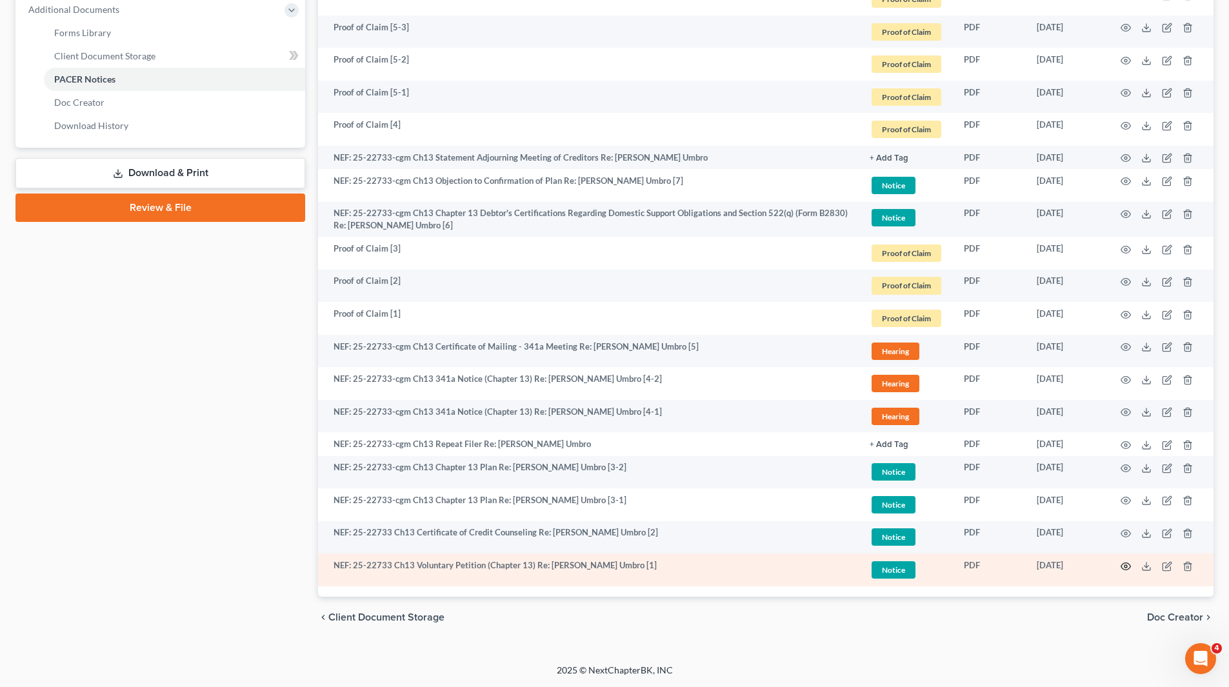
click at [1123, 566] on icon "button" at bounding box center [1125, 566] width 10 height 10
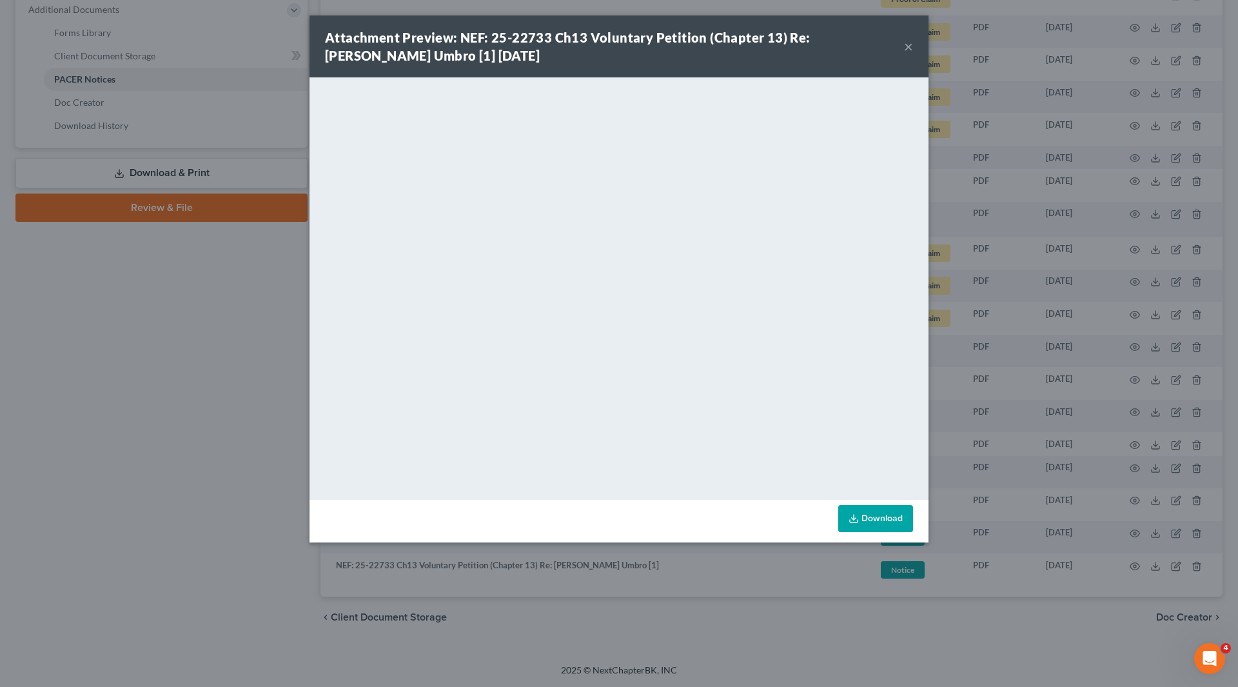
click at [909, 47] on button "×" at bounding box center [908, 46] width 9 height 15
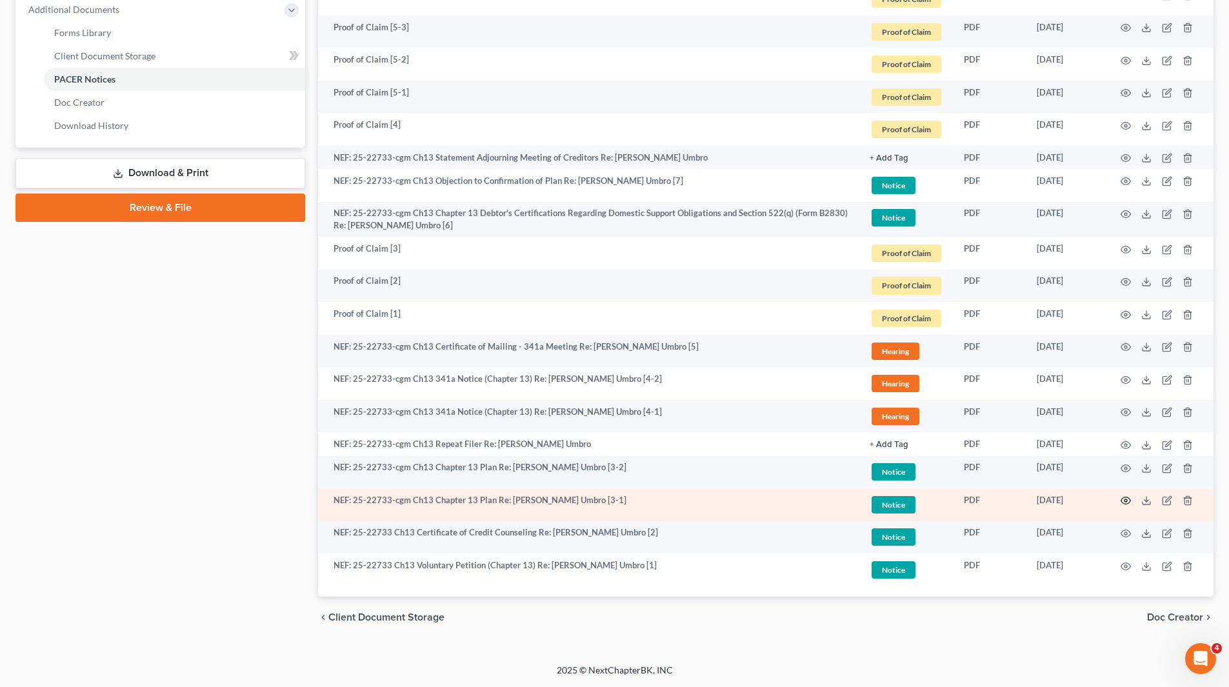
click at [1125, 497] on icon "button" at bounding box center [1126, 500] width 10 height 7
